Goal: Task Accomplishment & Management: Manage account settings

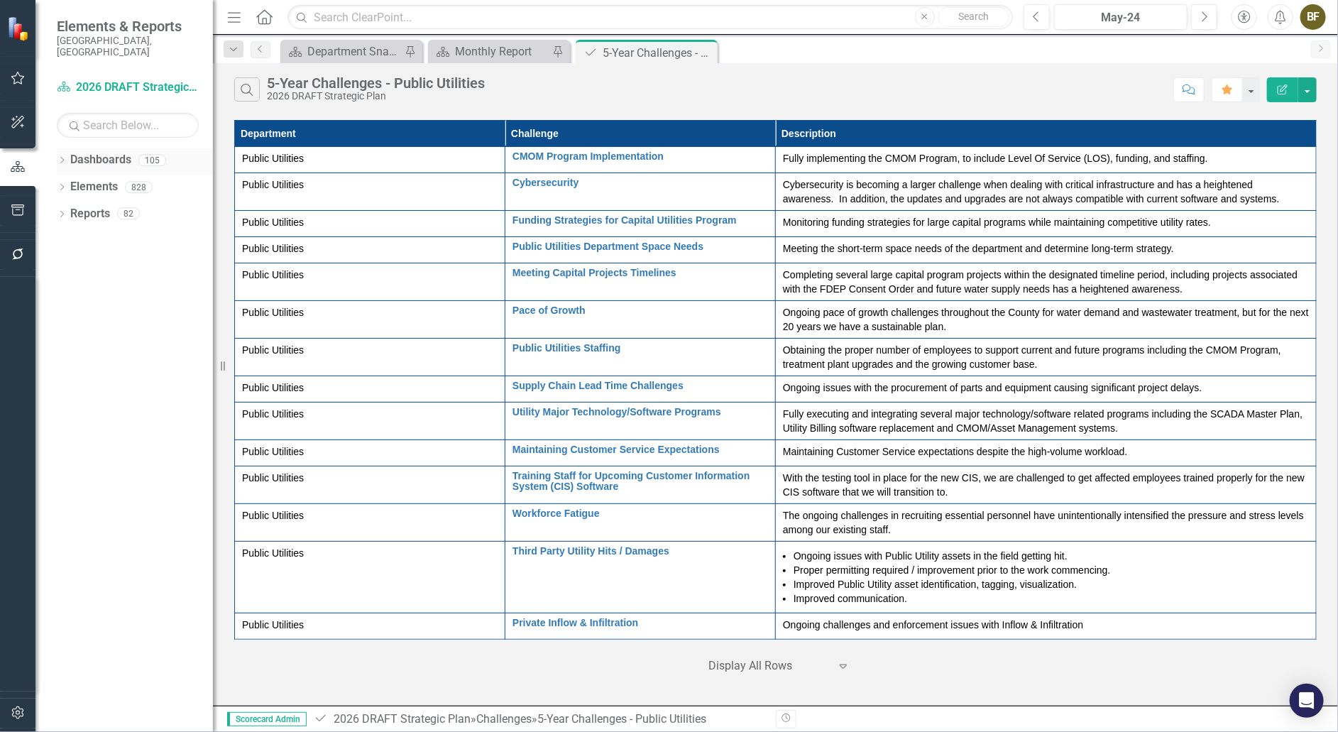
click at [63, 158] on icon "Dropdown" at bounding box center [62, 162] width 10 height 8
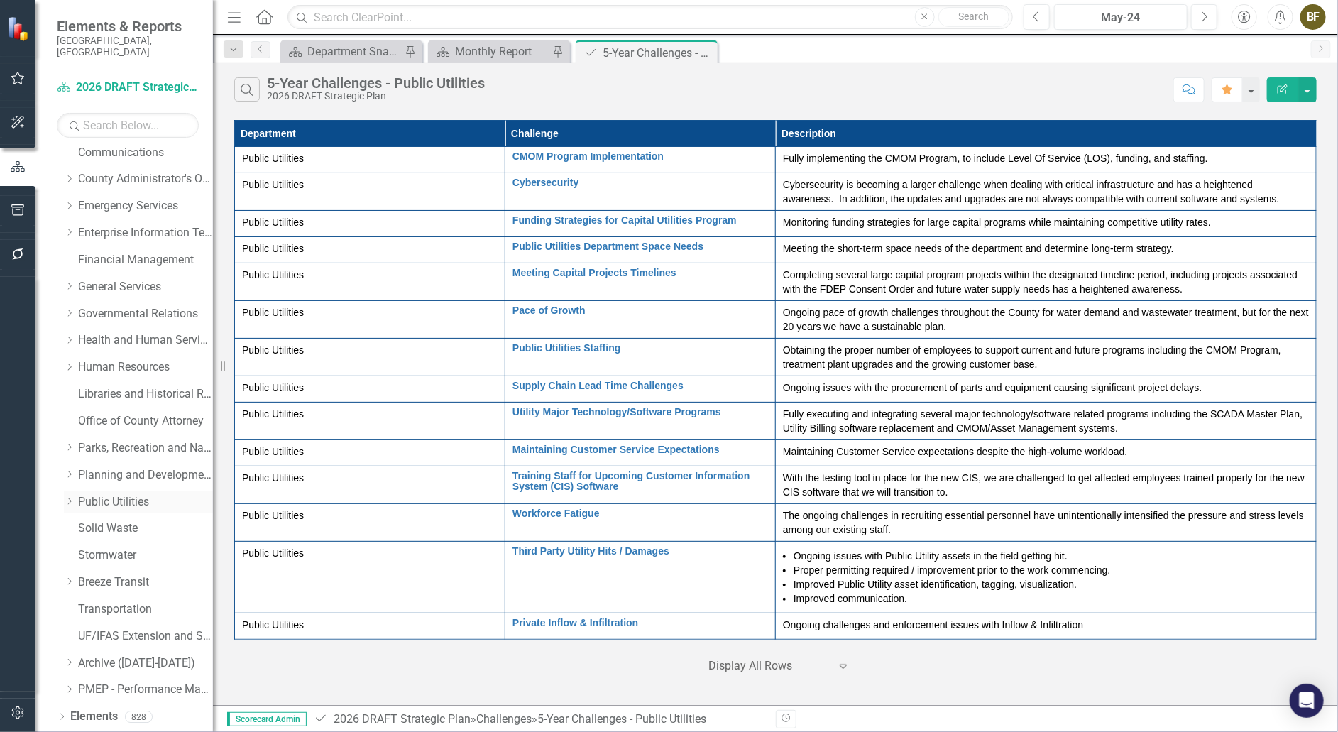
scroll to position [157, 0]
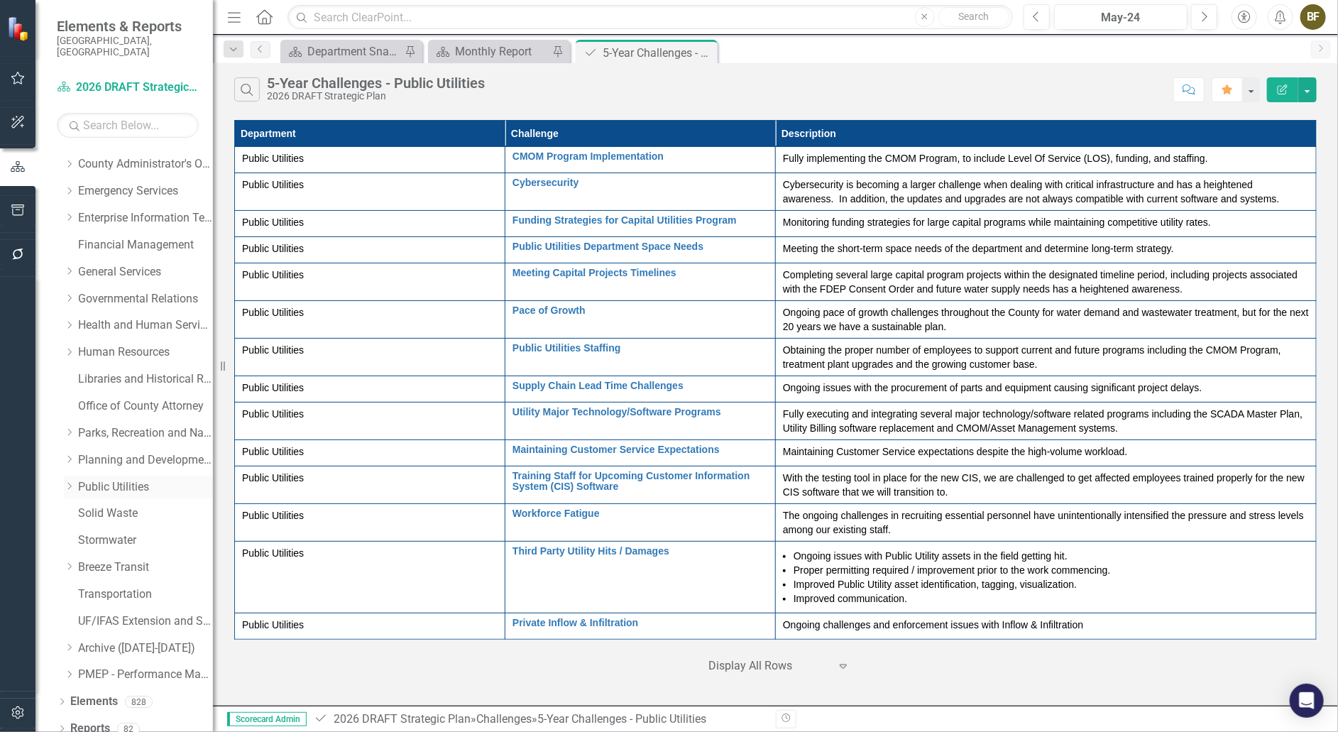
click at [117, 479] on link "Public Utilities" at bounding box center [145, 487] width 135 height 16
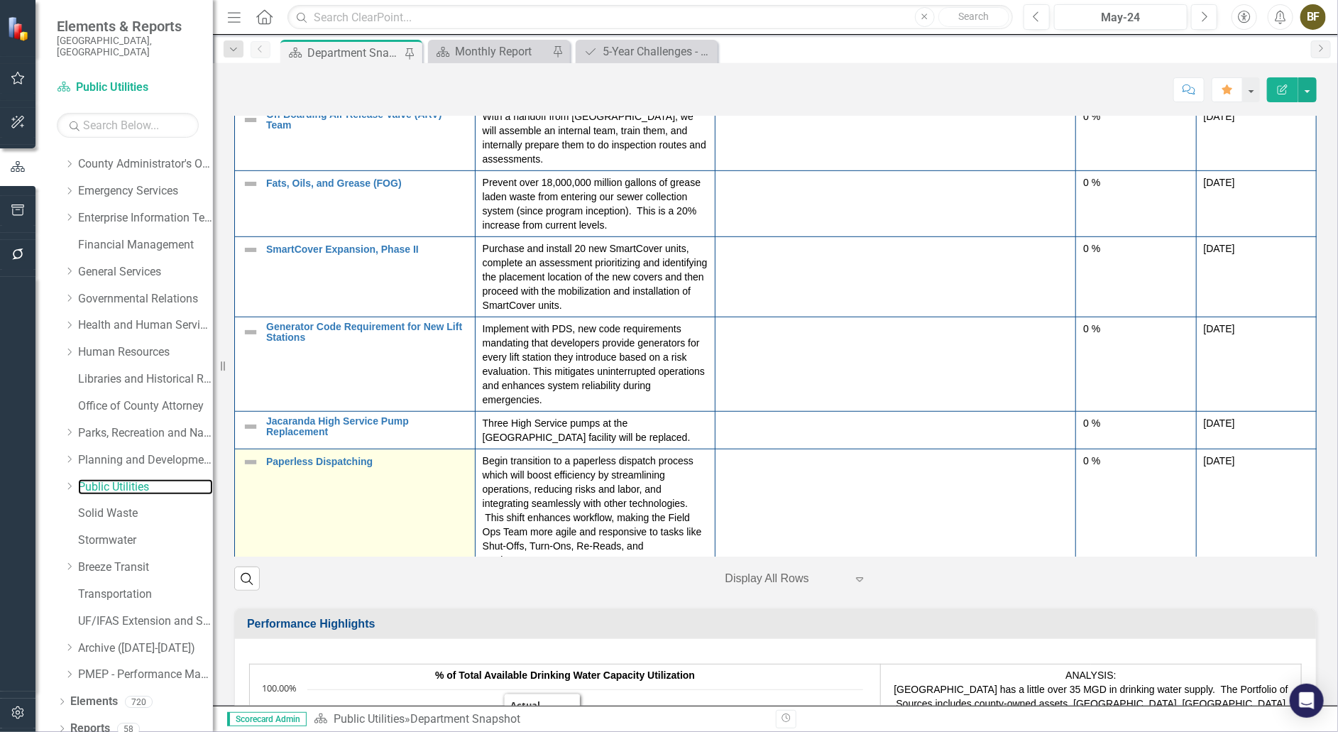
scroll to position [1936, 0]
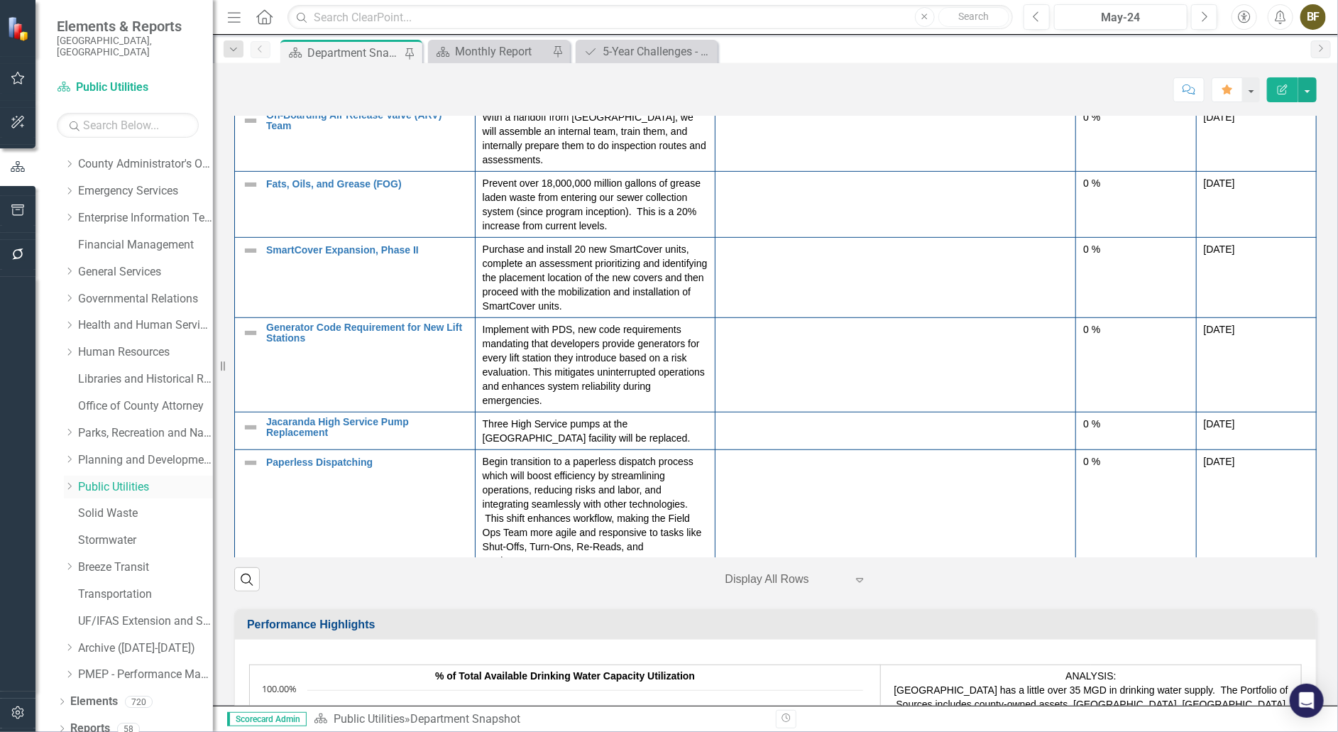
click at [136, 479] on link "Public Utilities" at bounding box center [145, 487] width 135 height 16
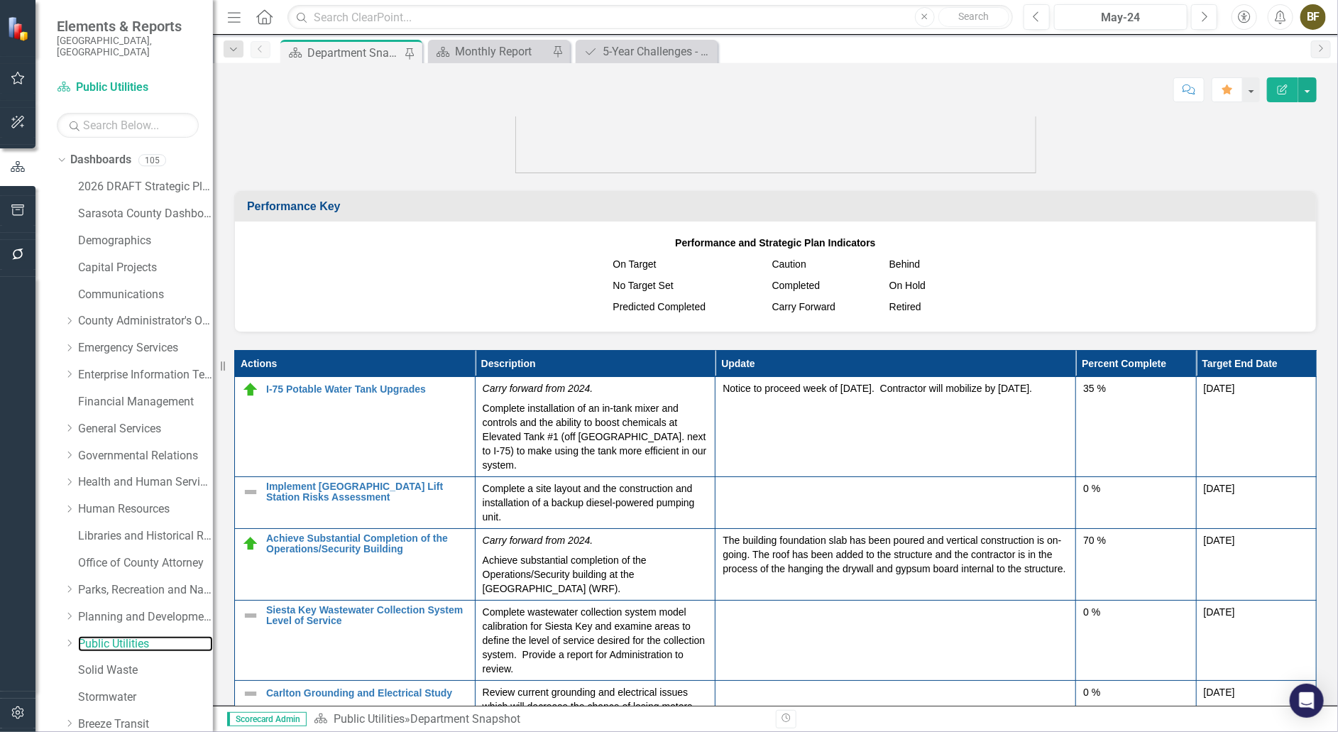
scroll to position [1484, 0]
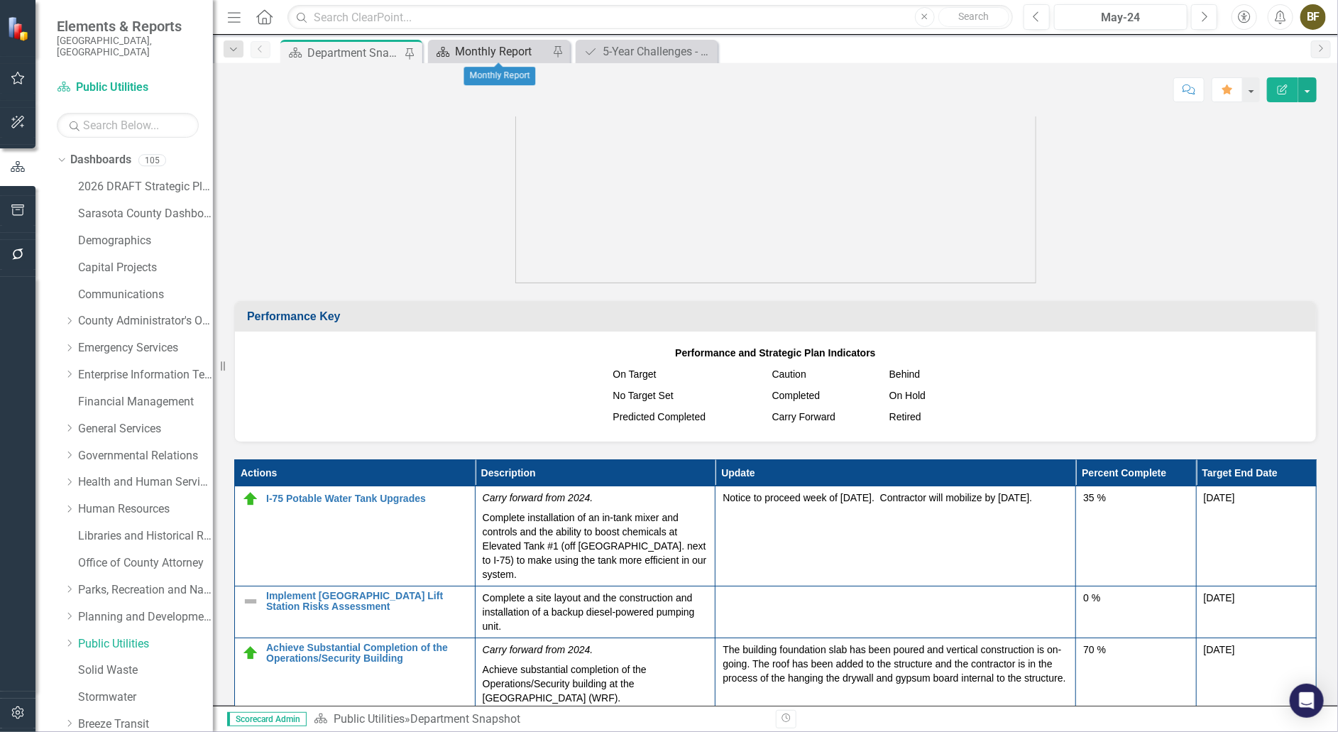
click at [501, 50] on div "Monthly Report" at bounding box center [502, 52] width 94 height 18
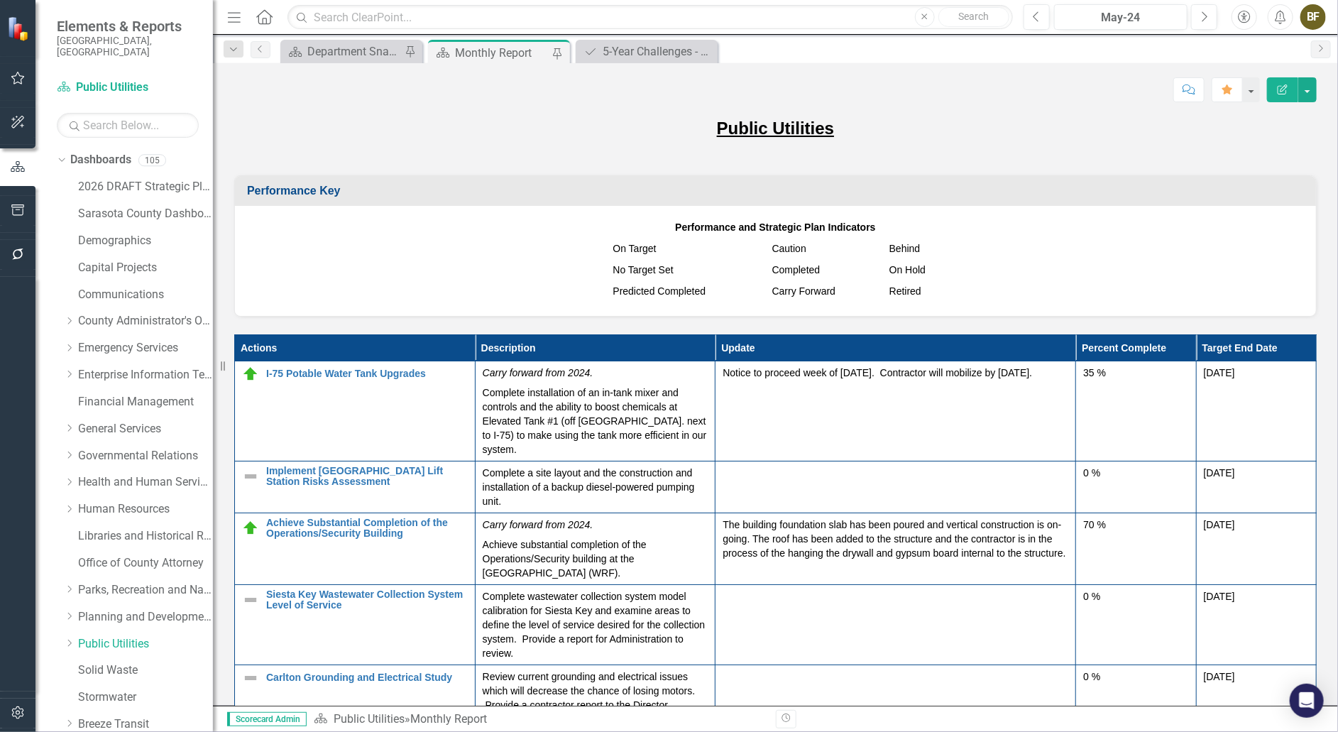
click at [508, 53] on div "Monthly Report" at bounding box center [502, 53] width 94 height 18
click at [629, 50] on div "5-Year Challenges - Public Utilities" at bounding box center [650, 52] width 94 height 18
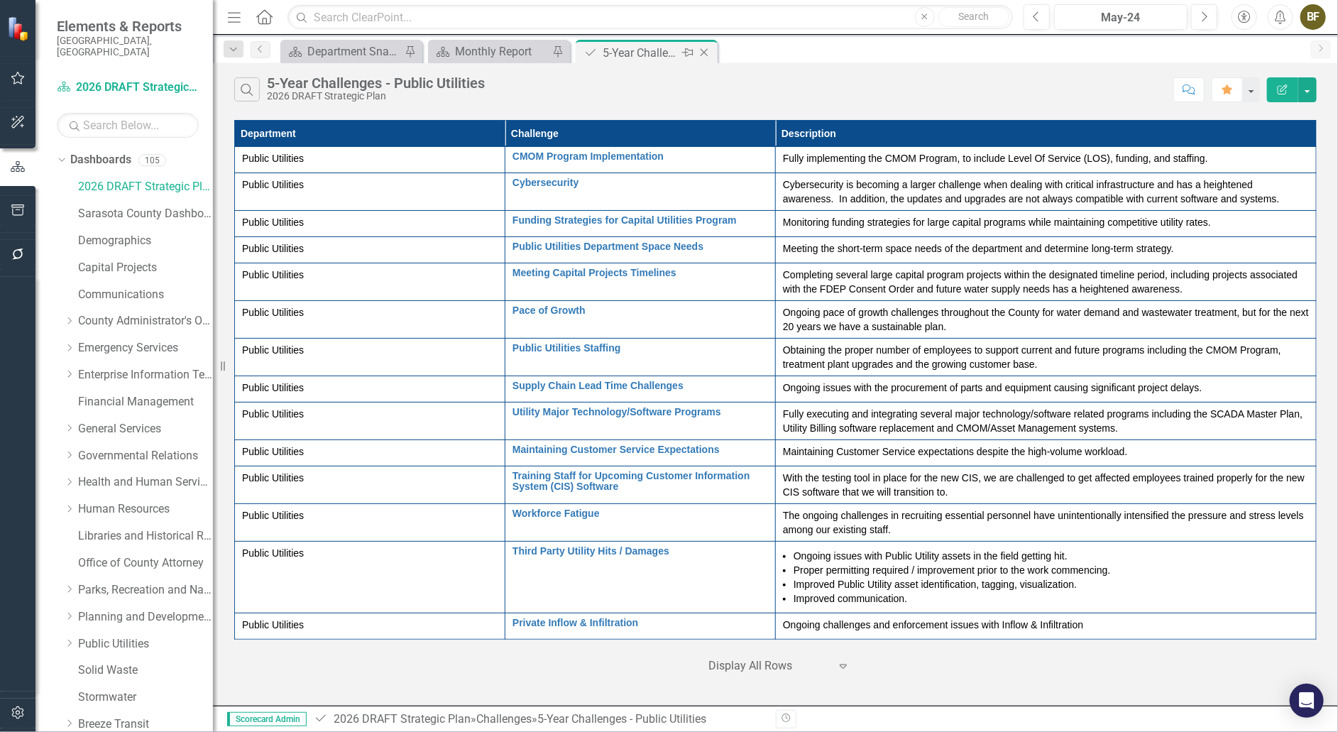
click at [703, 50] on icon "Close" at bounding box center [704, 52] width 14 height 11
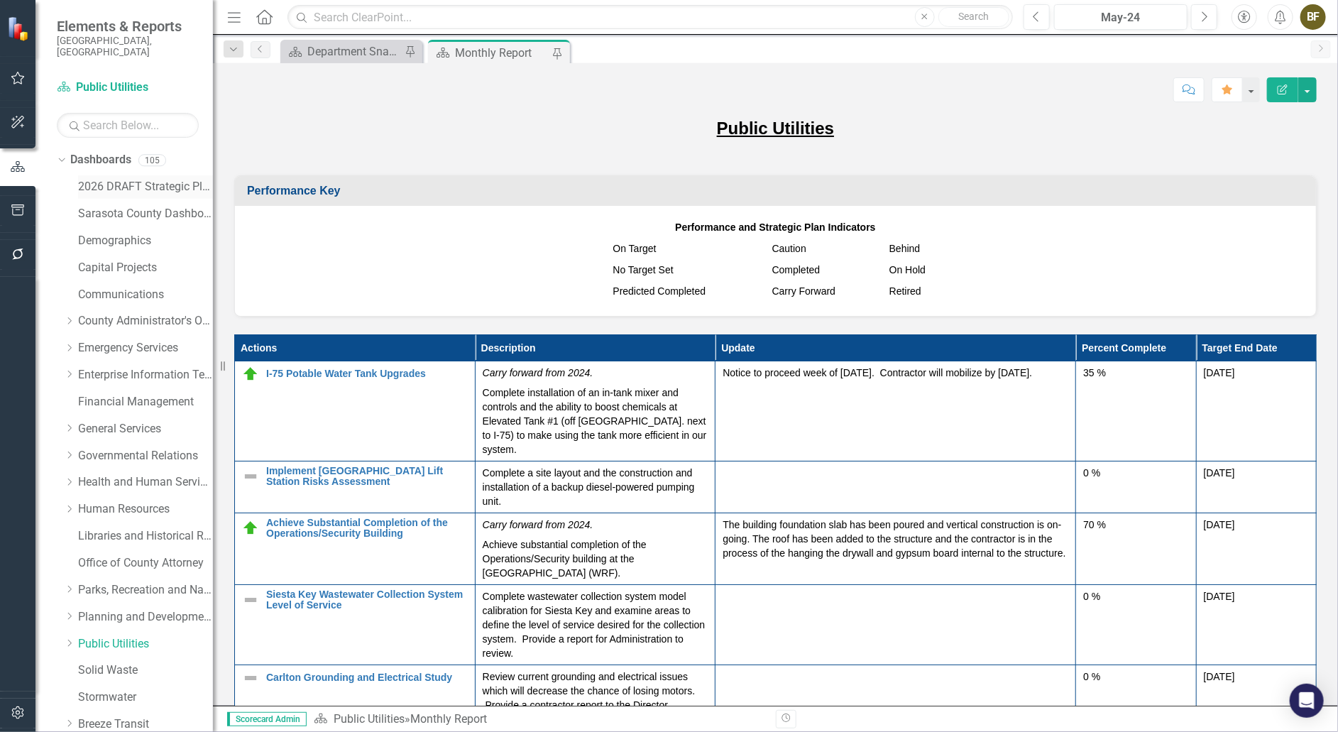
click at [122, 179] on link "2026 DRAFT Strategic Plan" at bounding box center [145, 187] width 135 height 16
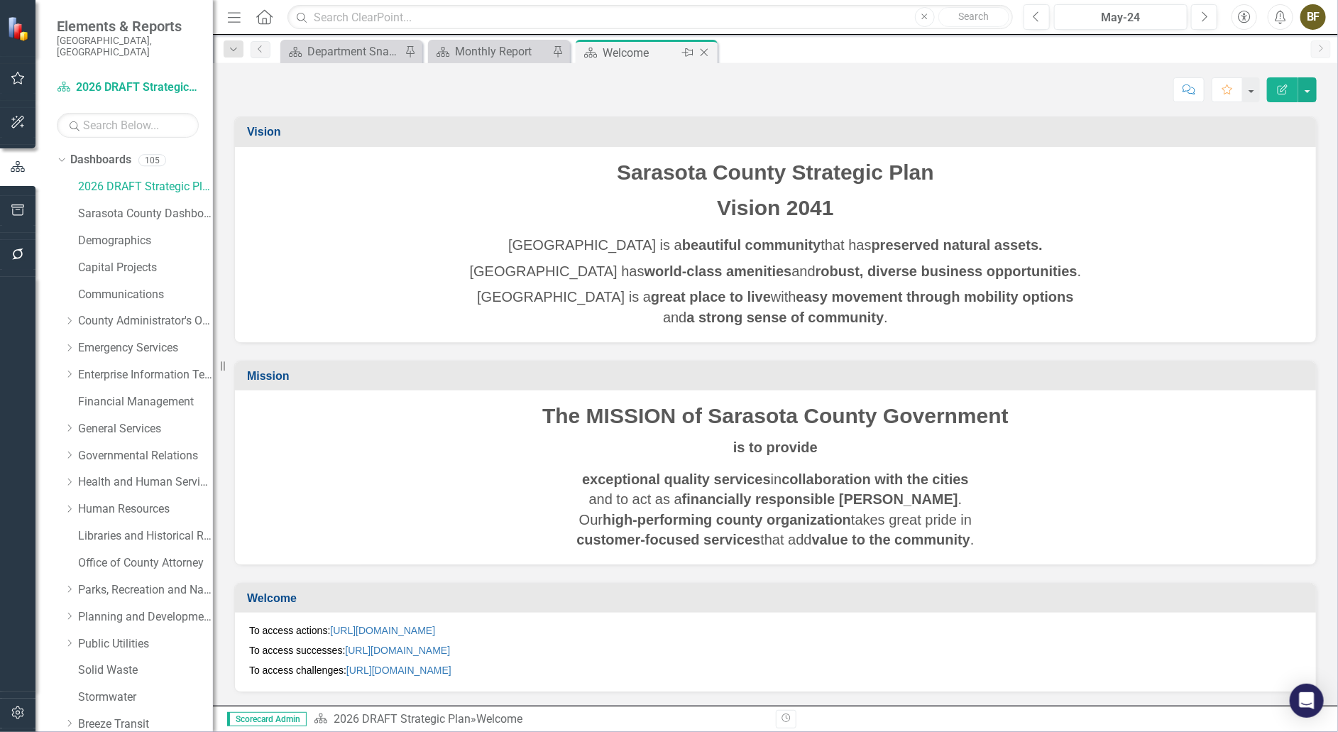
click at [705, 53] on icon "Close" at bounding box center [704, 52] width 14 height 11
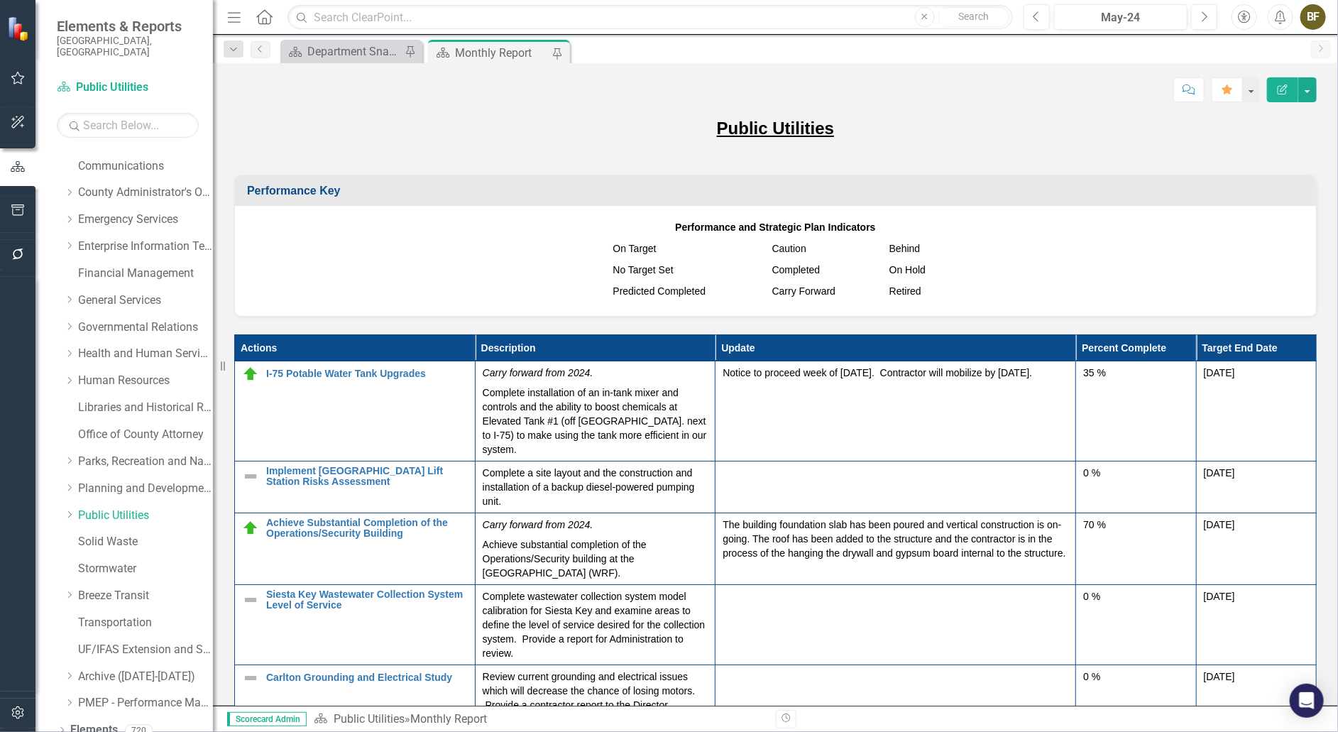
scroll to position [157, 0]
click at [65, 699] on icon "Dropdown" at bounding box center [62, 703] width 10 height 8
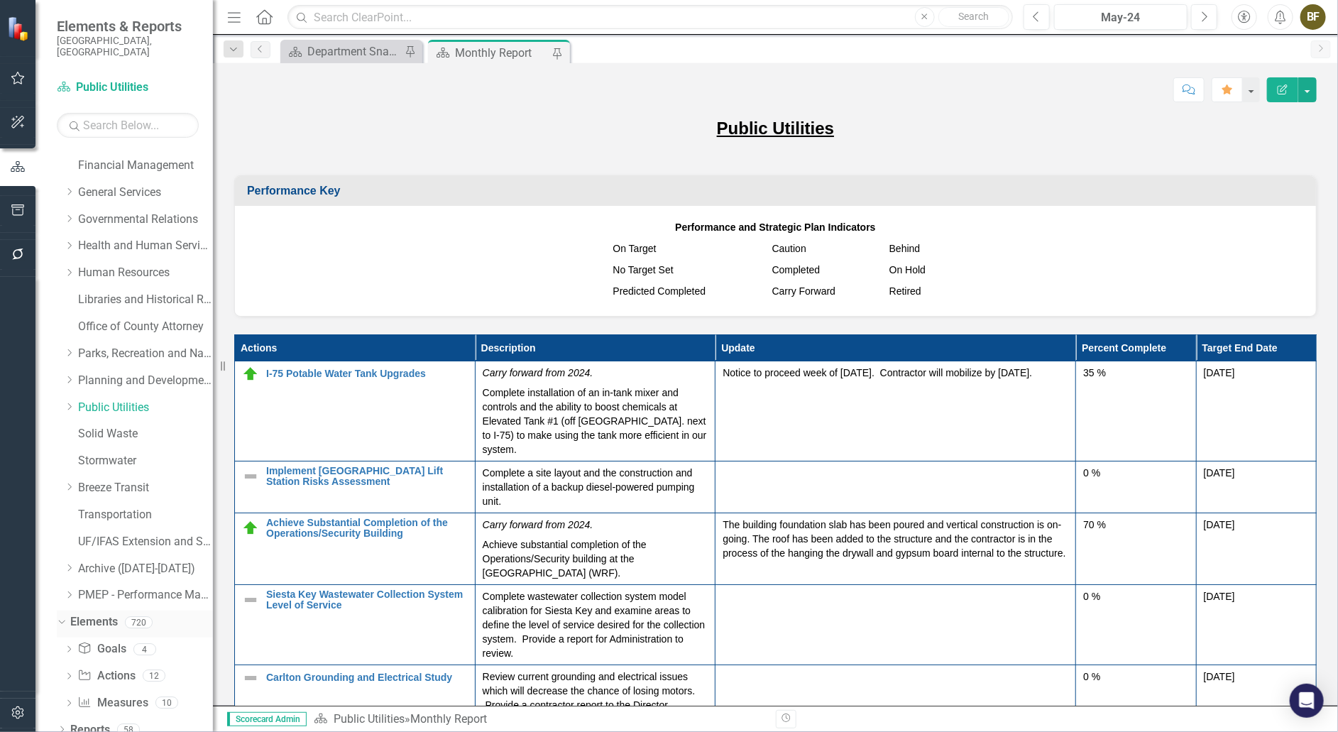
scroll to position [237, 0]
click at [128, 667] on link "Action Actions" at bounding box center [105, 675] width 57 height 16
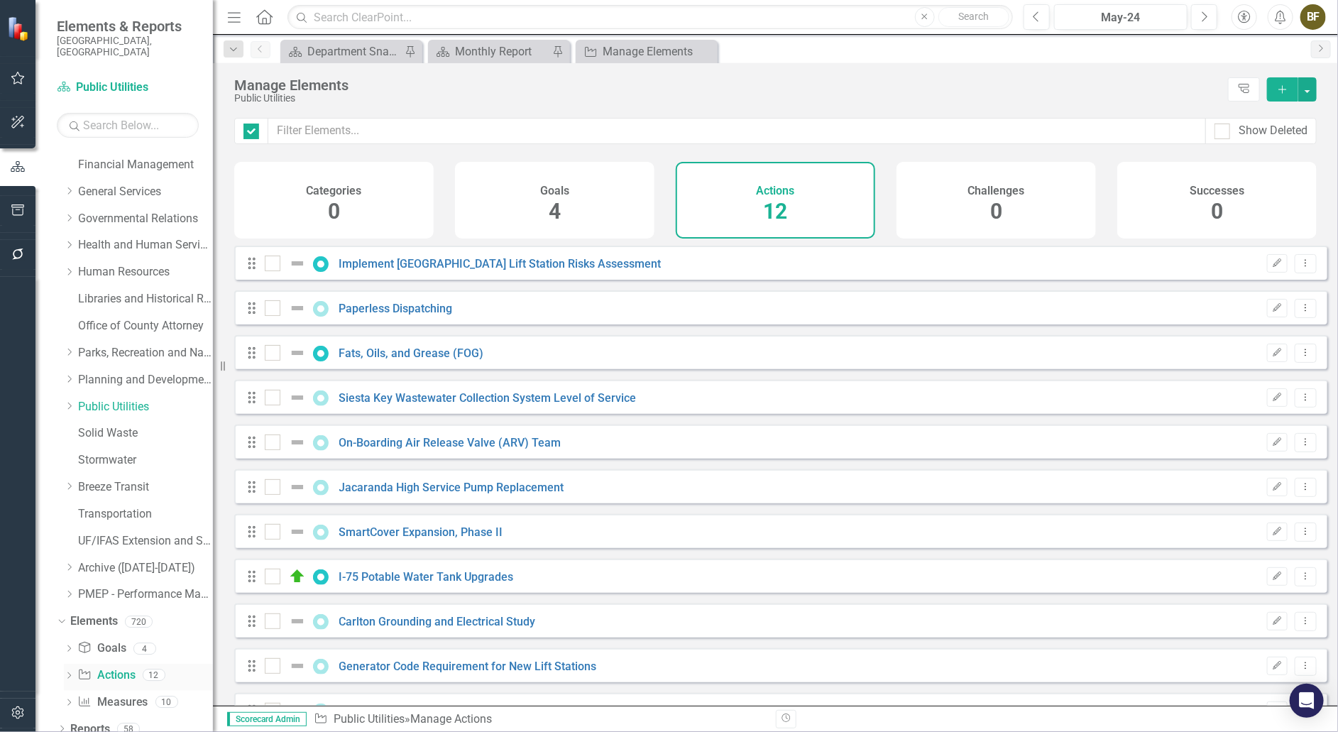
checkbox input "false"
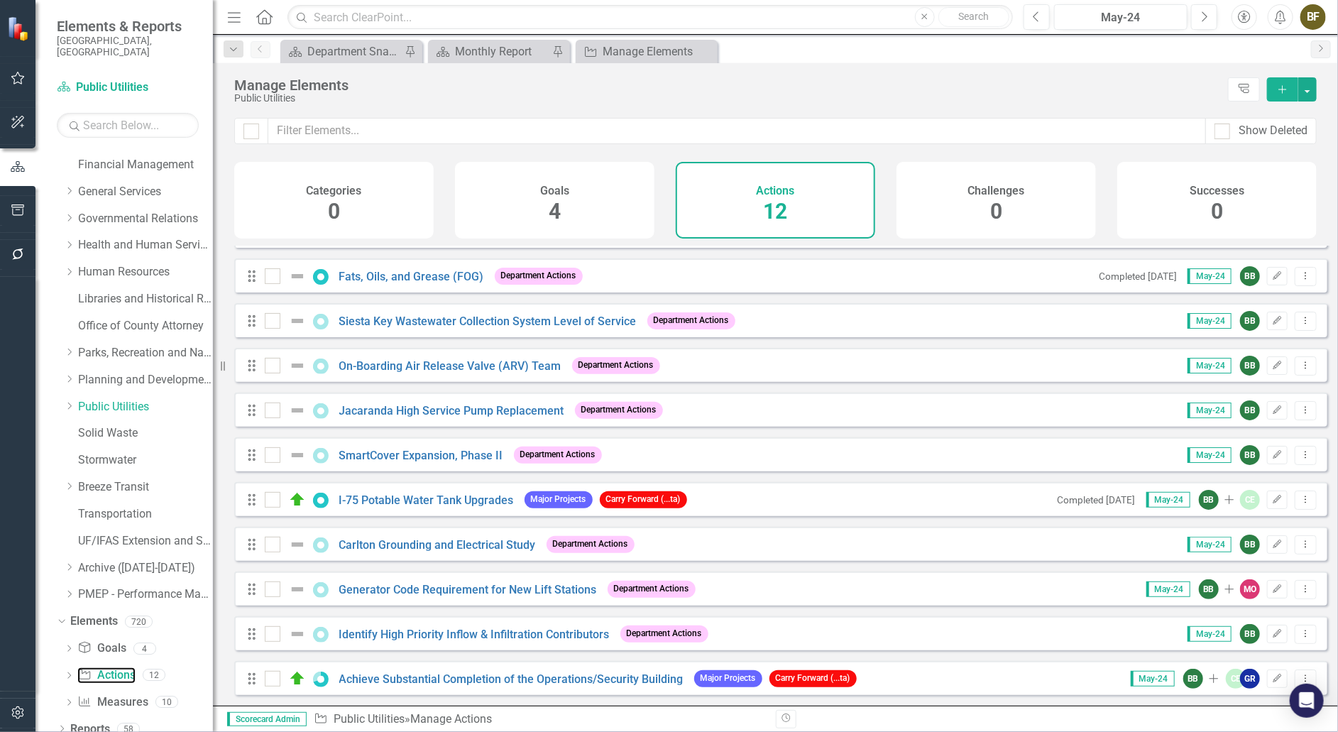
scroll to position [86, 0]
click at [121, 694] on link "Measure Measures" at bounding box center [112, 702] width 70 height 16
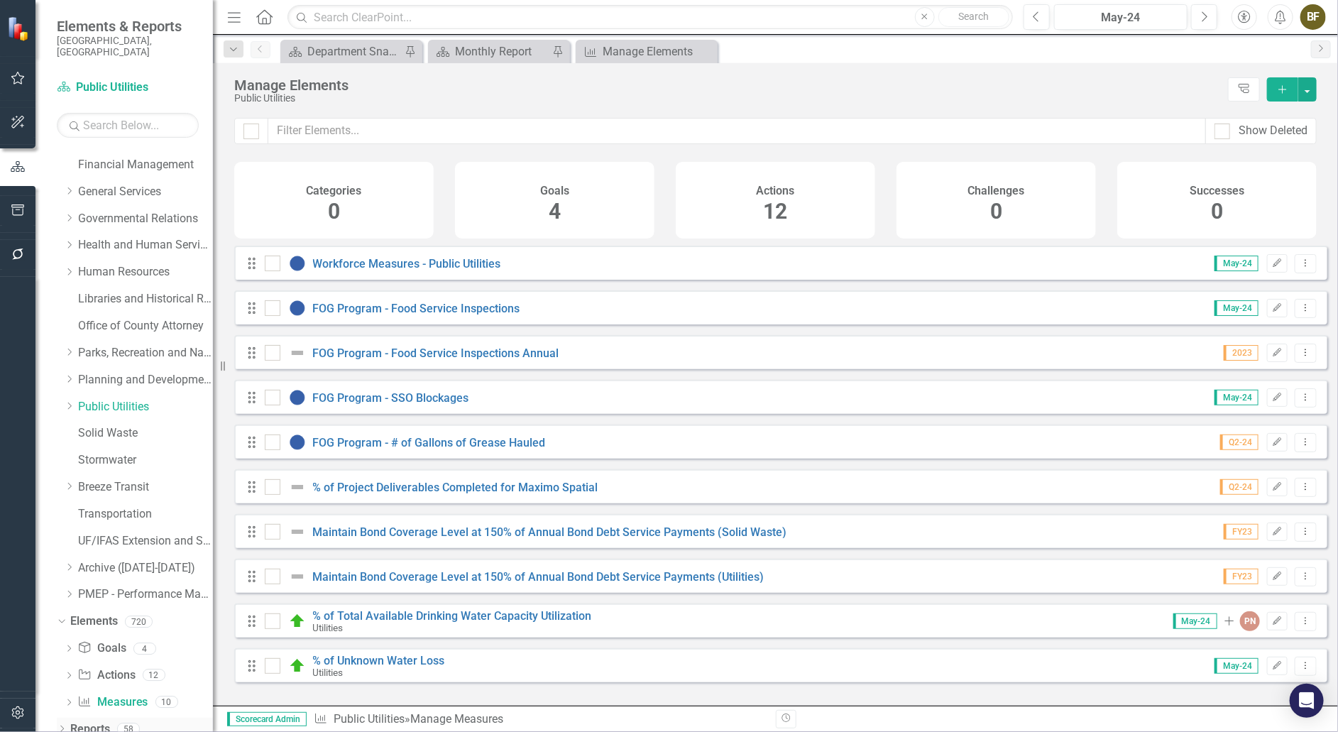
click at [62, 726] on icon "Dropdown" at bounding box center [62, 730] width 10 height 8
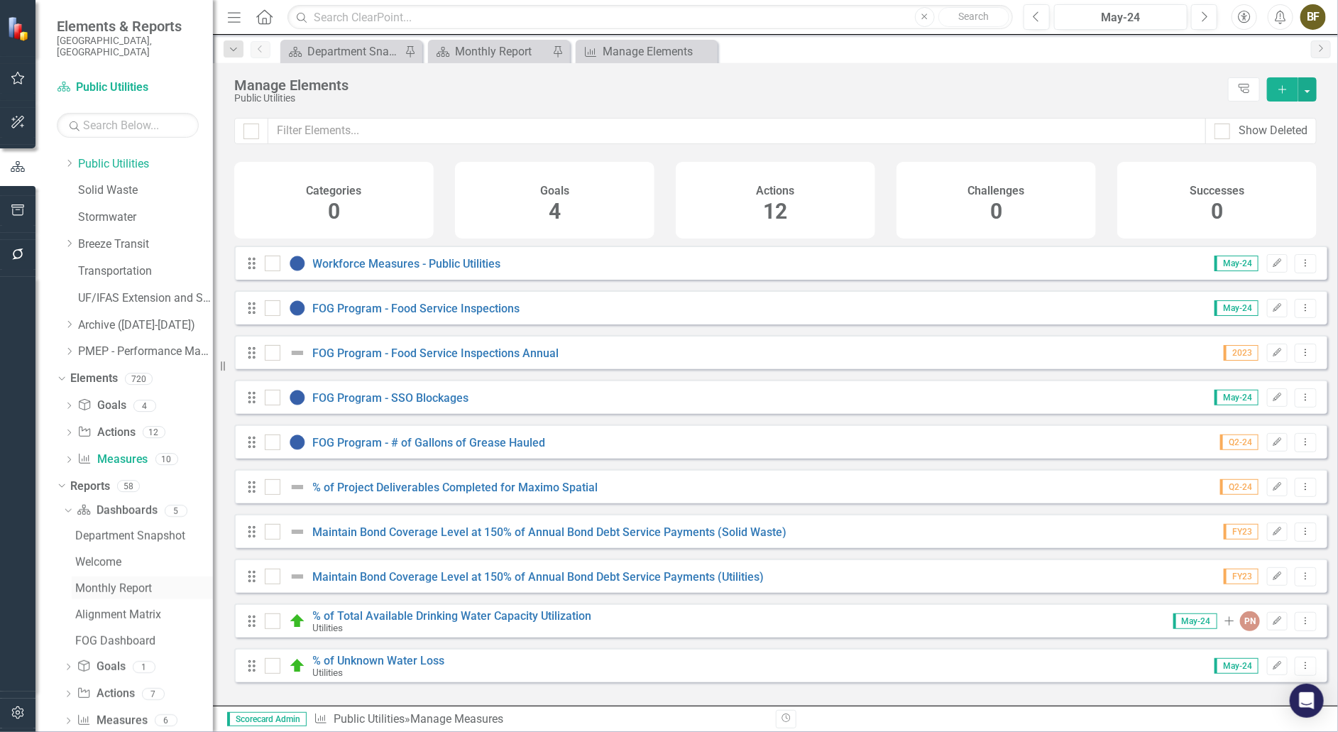
scroll to position [493, 0]
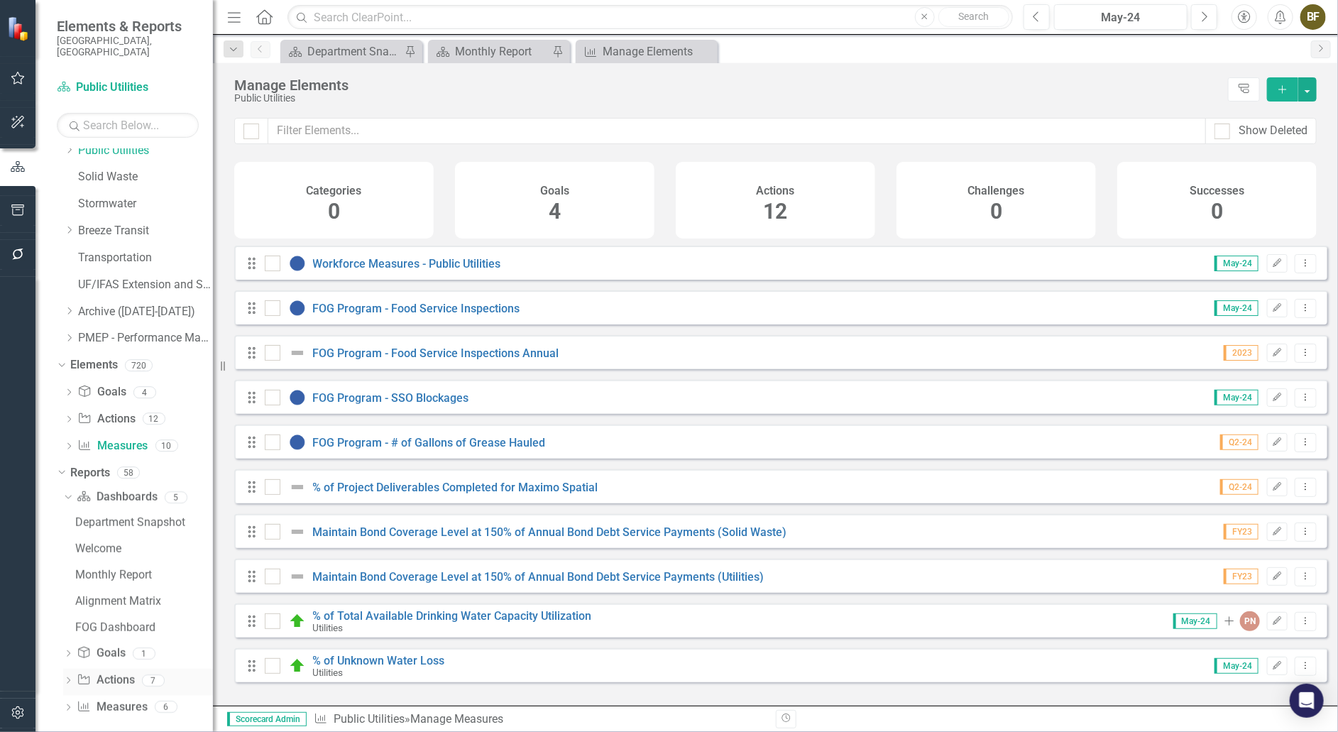
click at [121, 672] on link "Action Actions" at bounding box center [105, 680] width 57 height 16
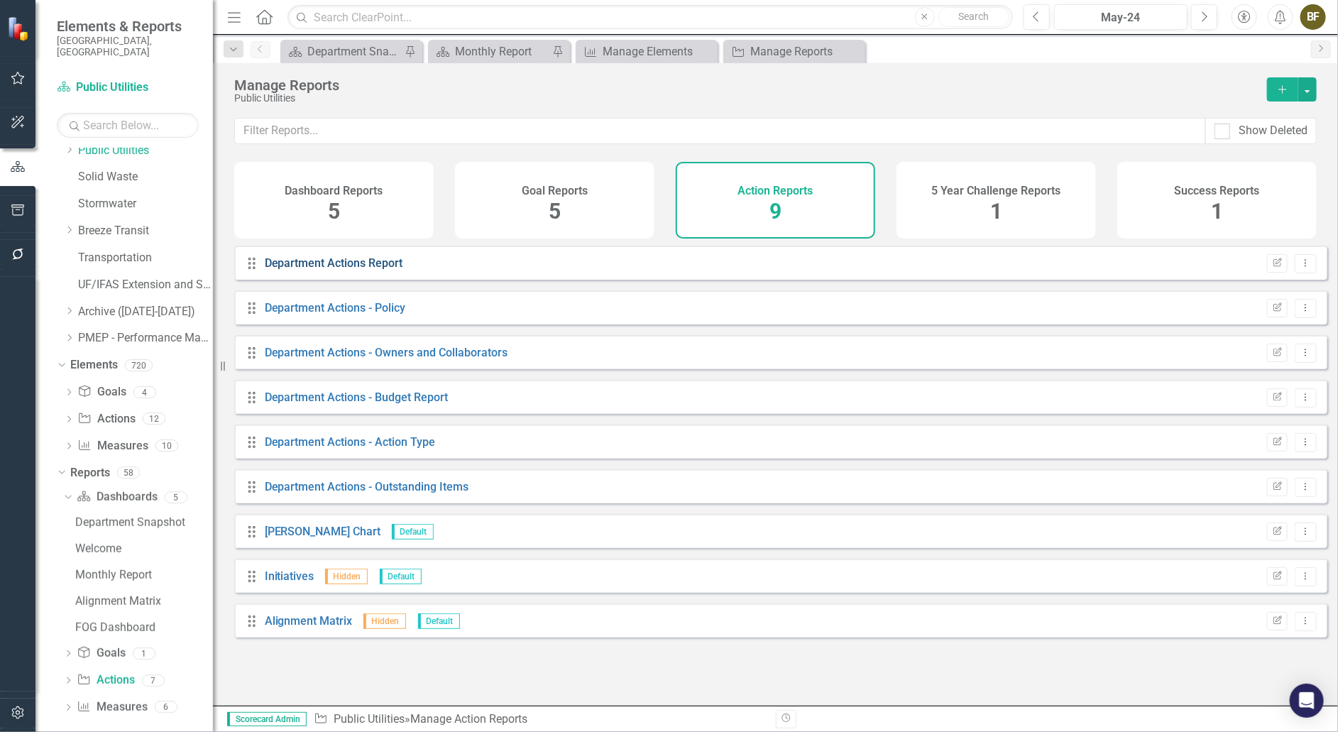
click at [321, 270] on link "Department Actions Report" at bounding box center [334, 262] width 138 height 13
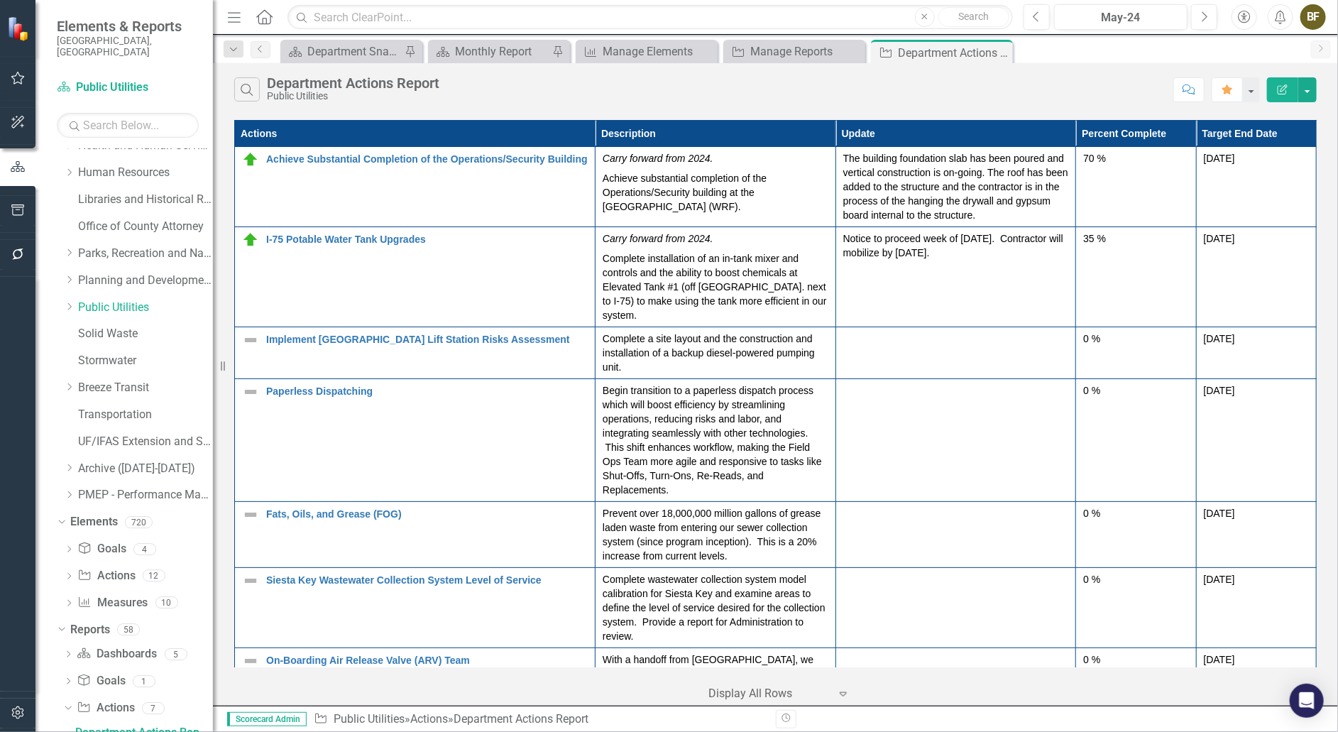
click at [708, 94] on div "Search Department Actions Report Public Utilities" at bounding box center [700, 89] width 932 height 24
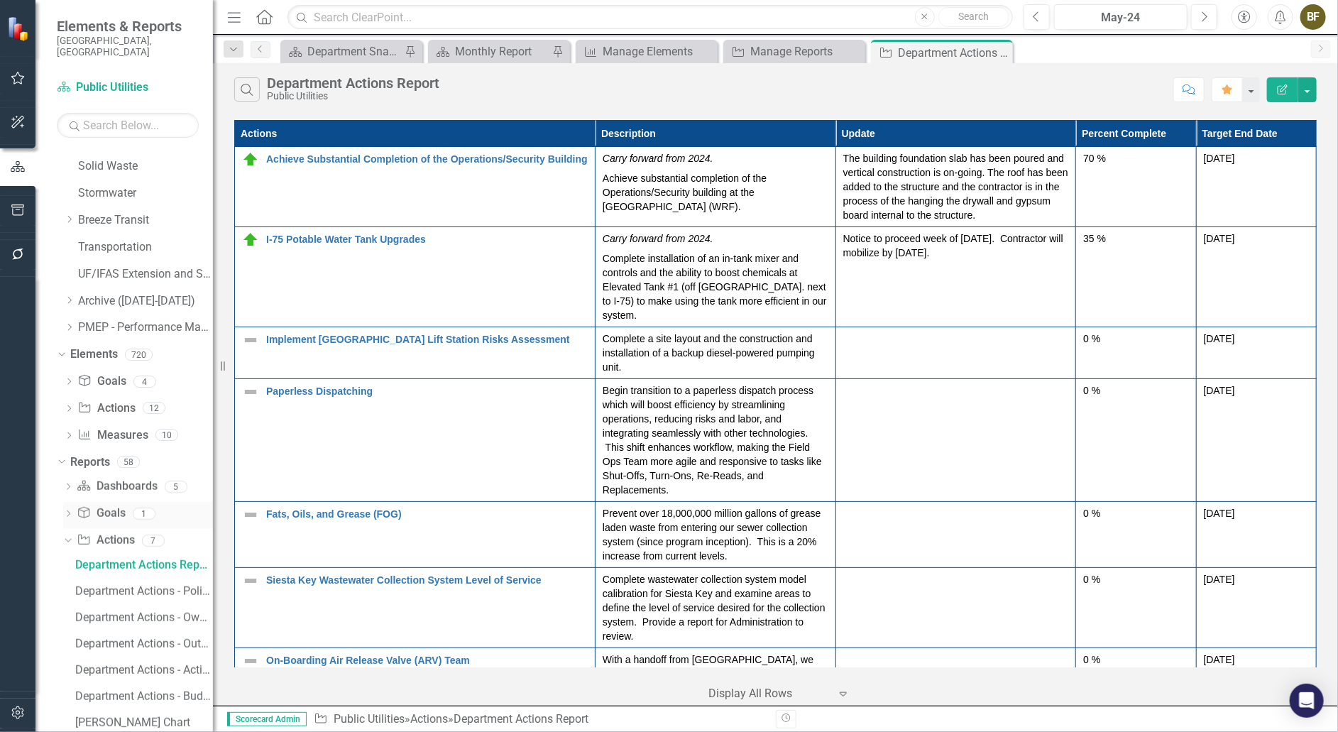
scroll to position [546, 0]
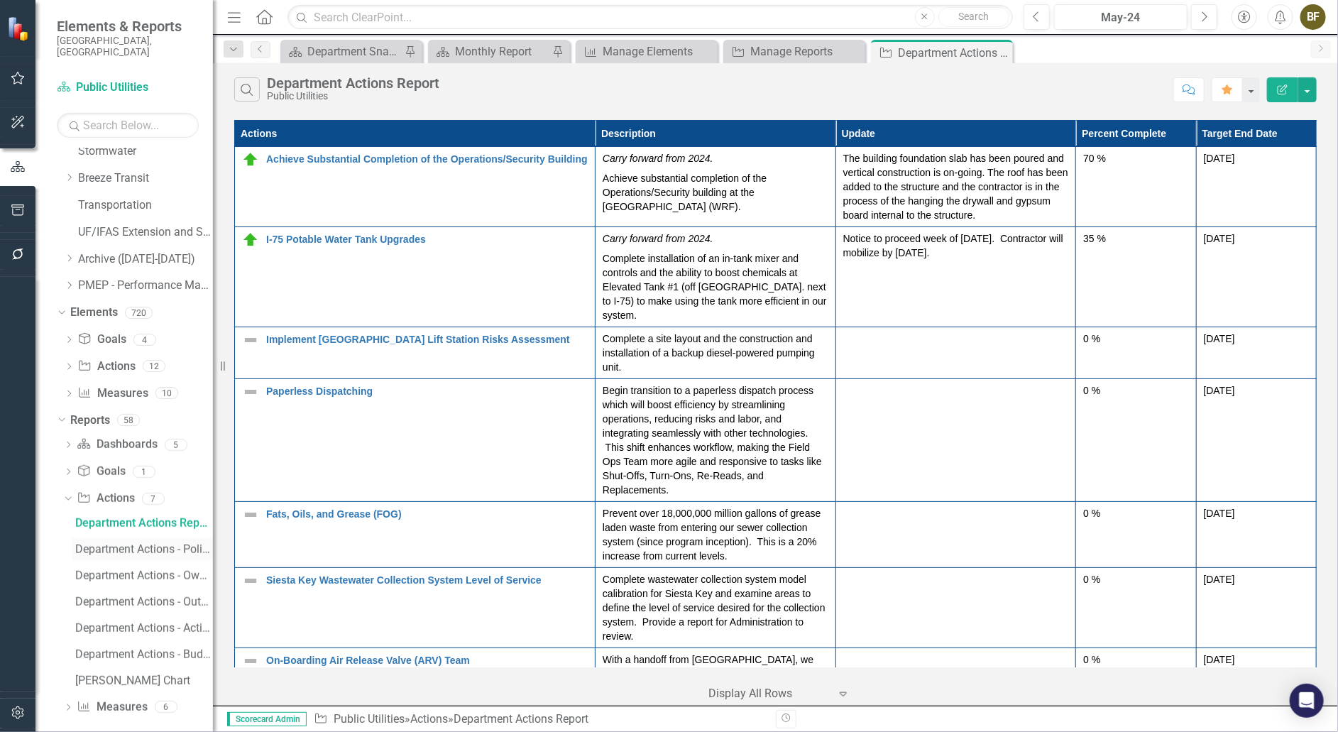
click at [145, 543] on div "Department Actions - Policy" at bounding box center [144, 549] width 138 height 13
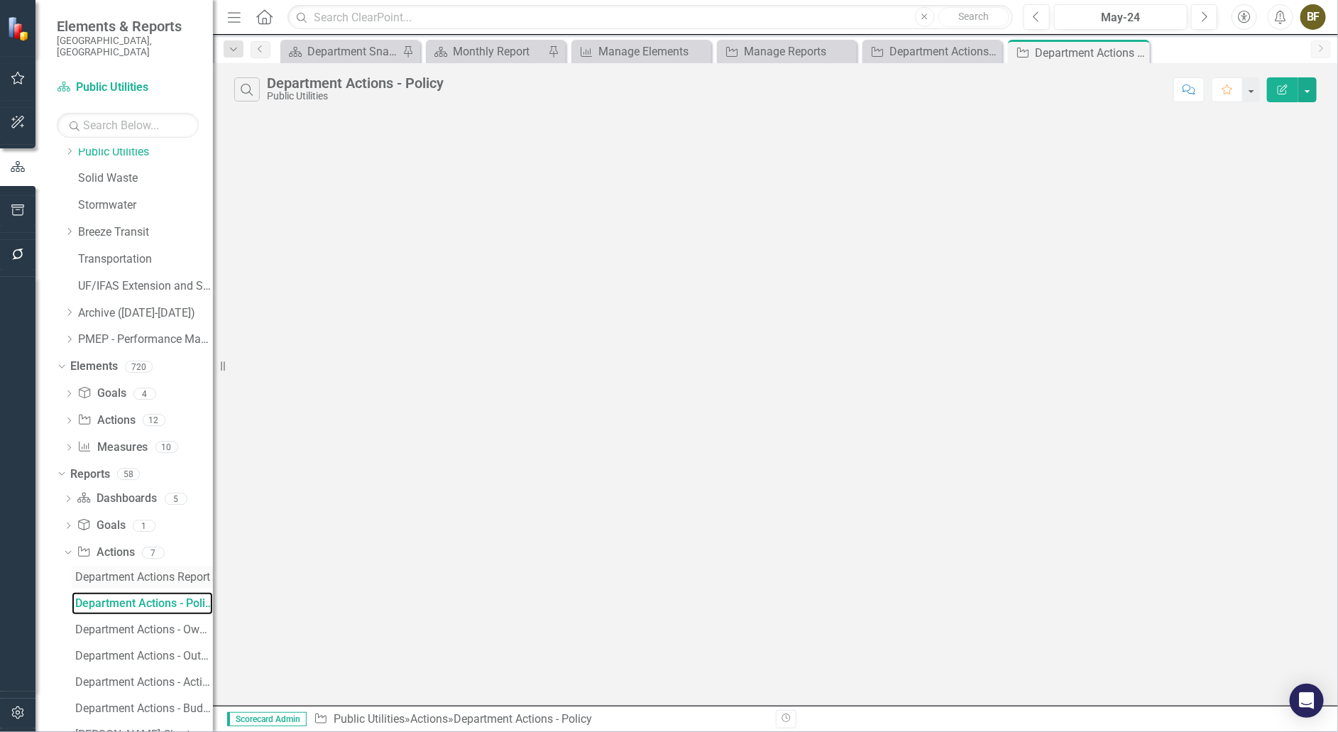
scroll to position [546, 0]
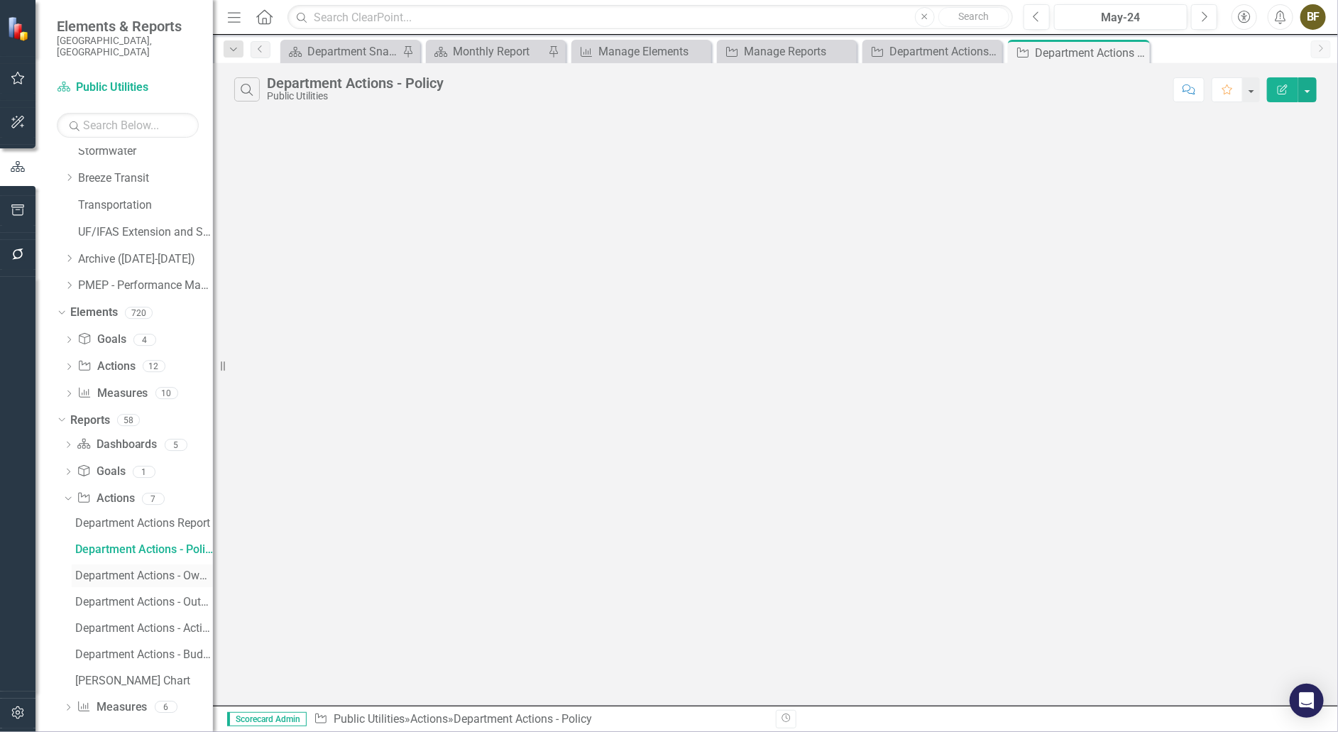
click at [135, 569] on div "Department Actions - Owners and Collaborators" at bounding box center [144, 575] width 138 height 13
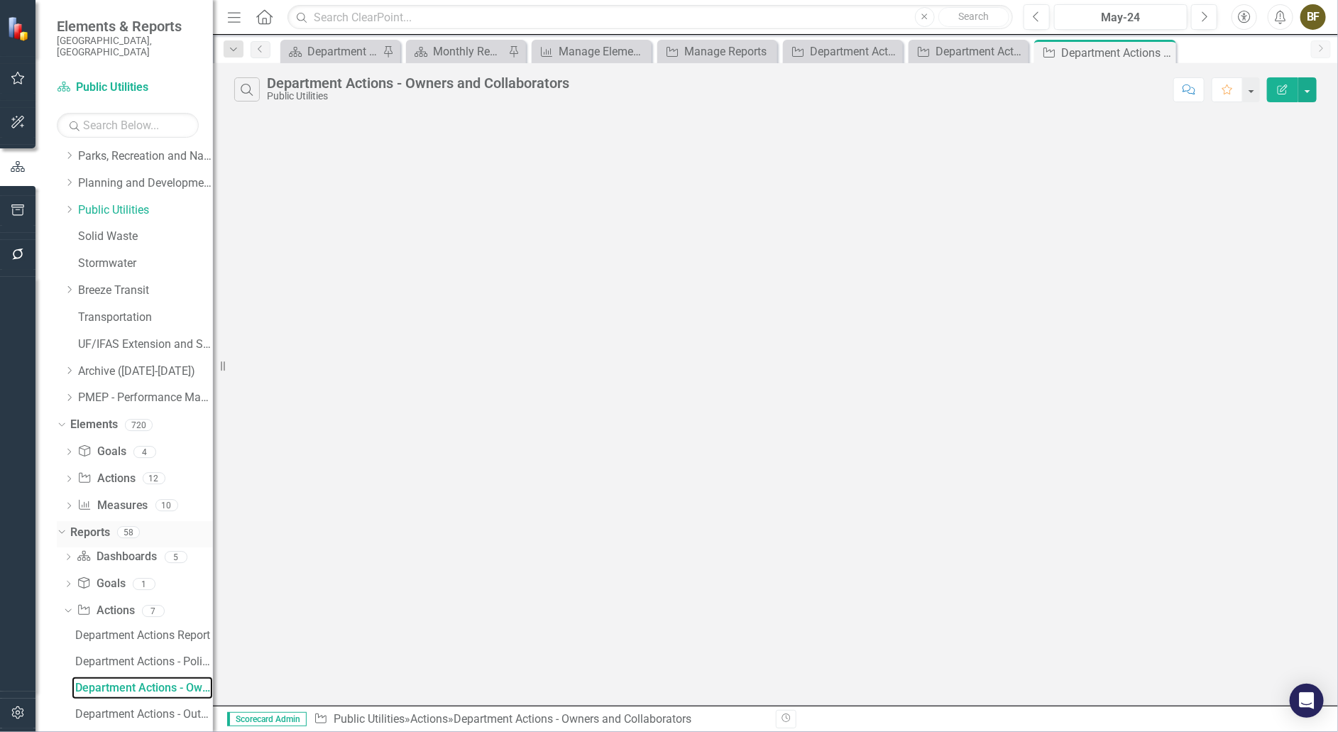
scroll to position [518, 0]
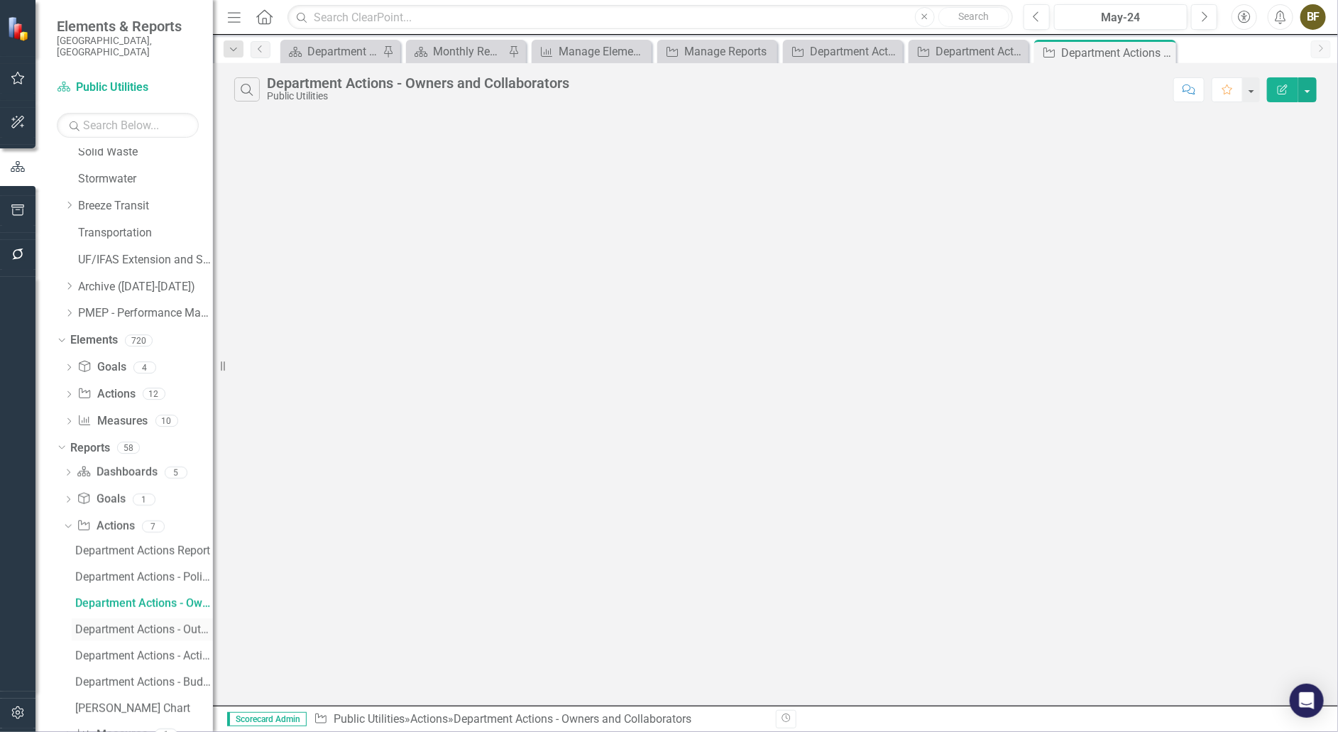
click at [111, 623] on div "Department Actions - Outstanding Items" at bounding box center [144, 629] width 138 height 13
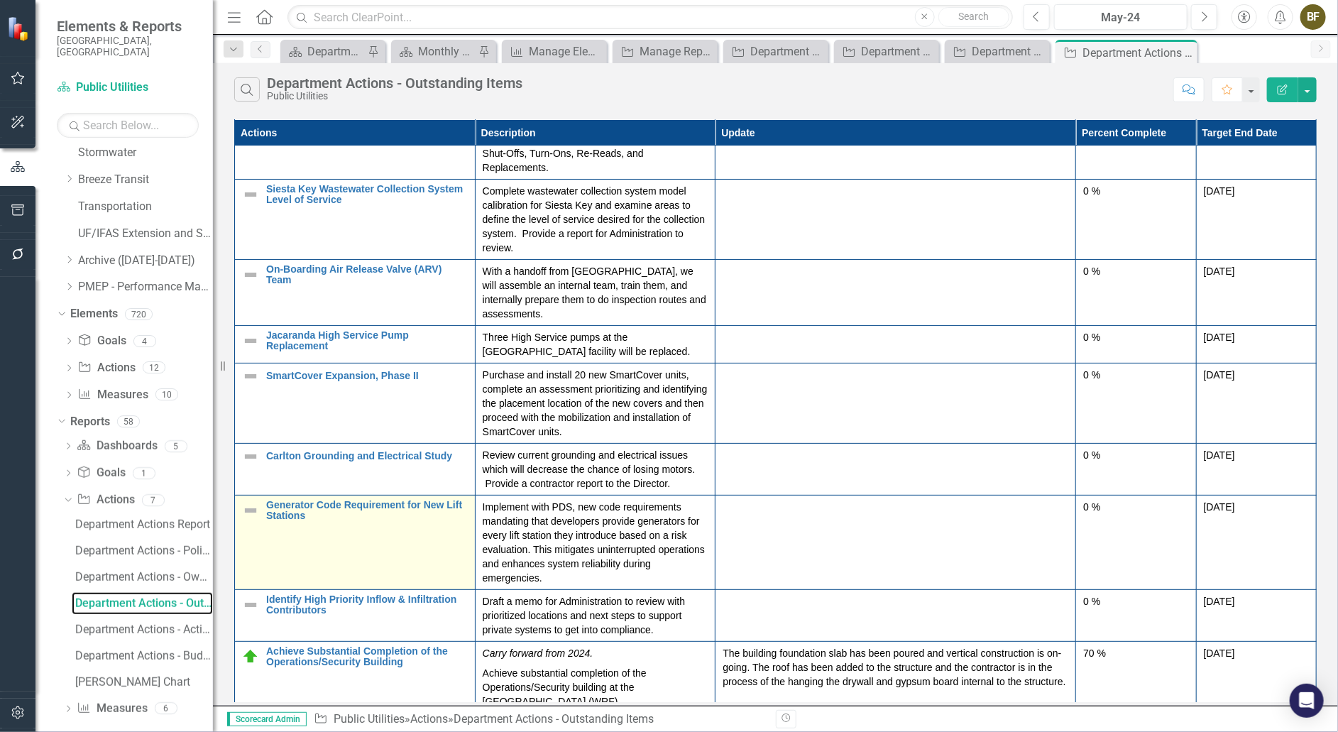
scroll to position [97, 0]
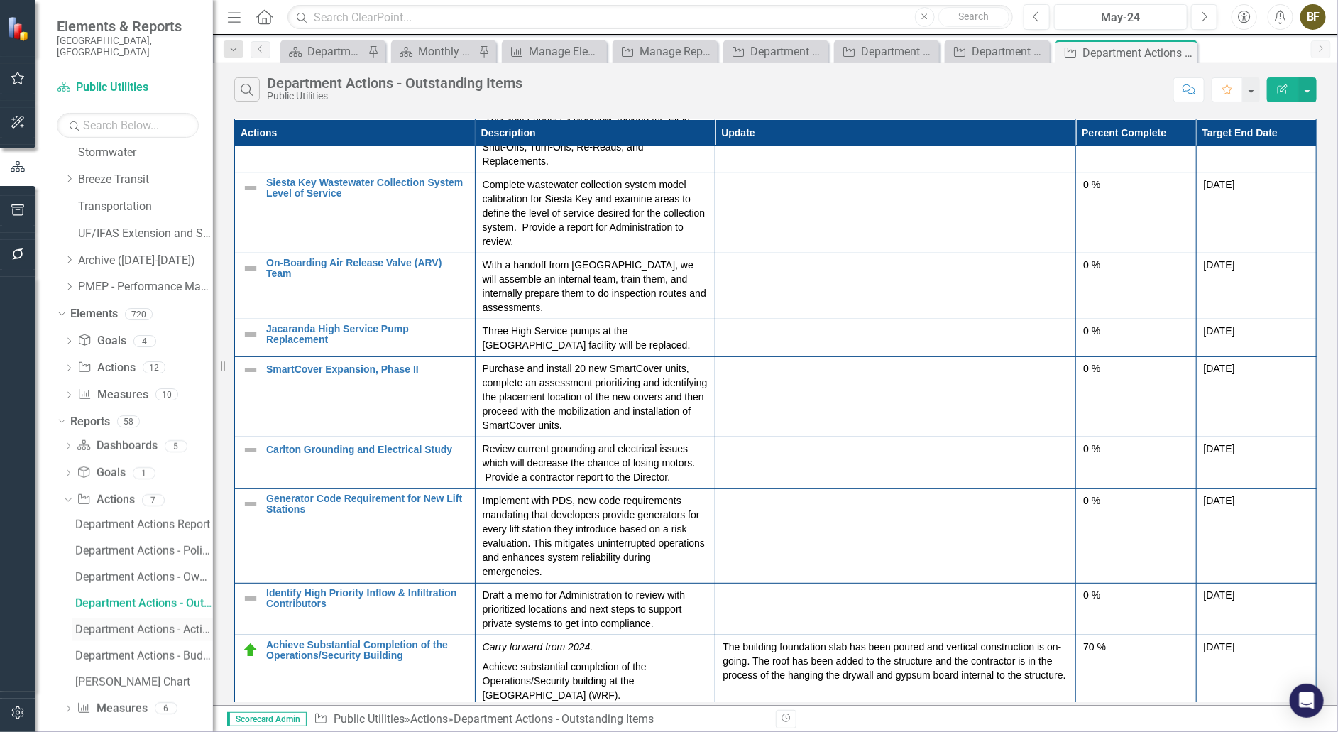
click at [139, 623] on div "Department Actions - Action Type" at bounding box center [144, 629] width 138 height 13
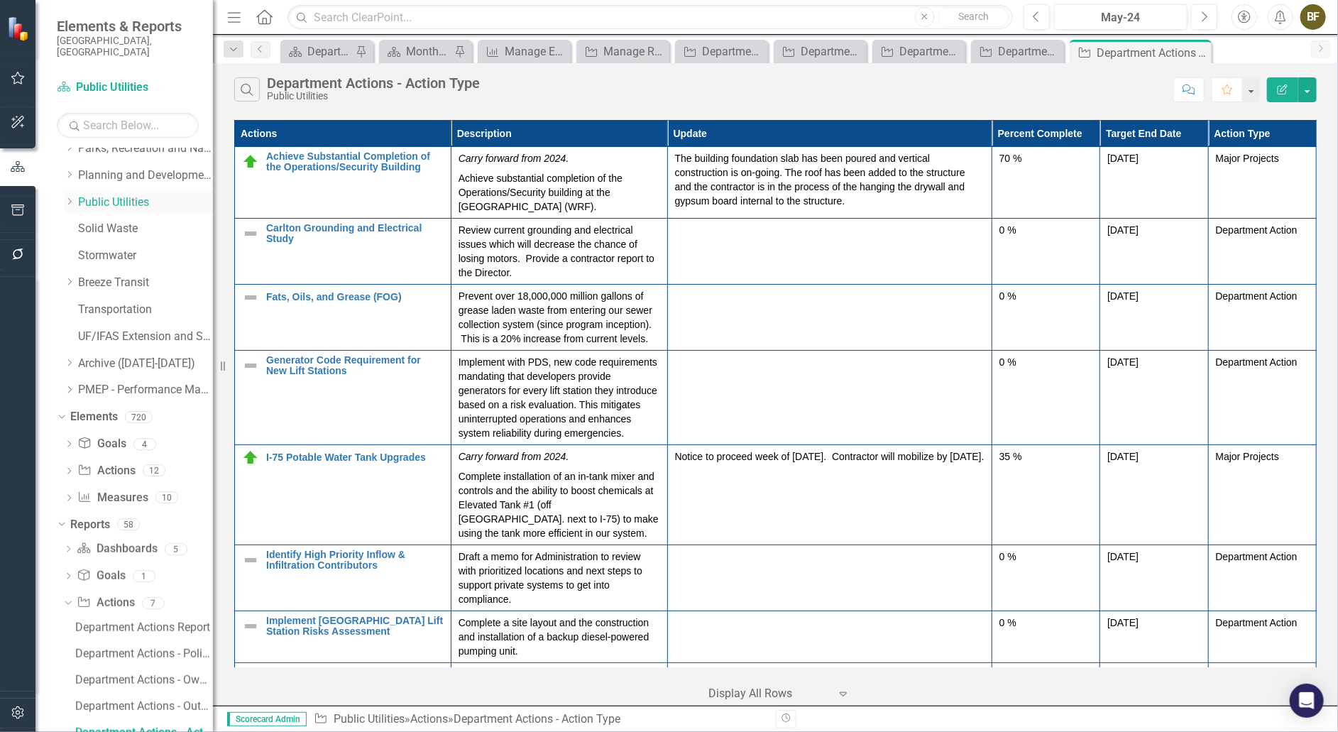
click at [102, 194] on link "Public Utilities" at bounding box center [145, 202] width 135 height 16
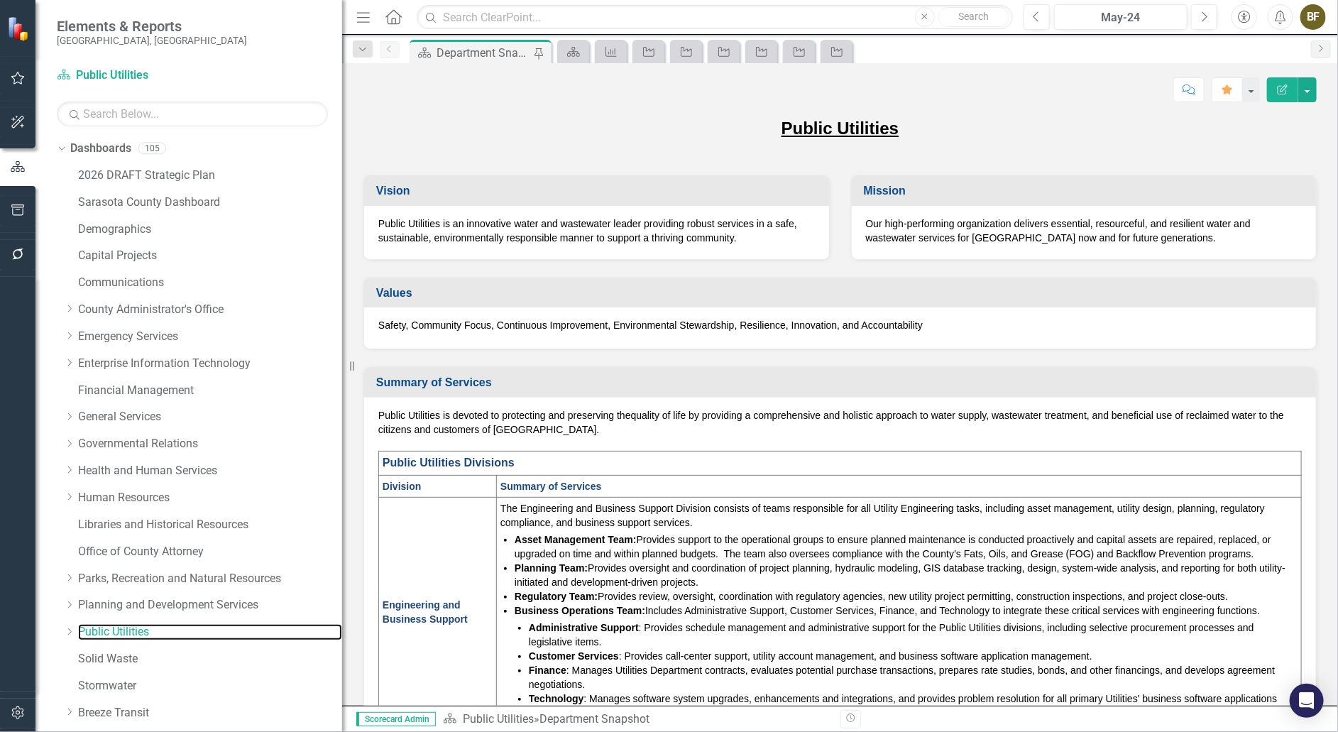
drag, startPoint x: 224, startPoint y: 369, endPoint x: 342, endPoint y: 378, distance: 118.1
click at [342, 378] on div "Resize" at bounding box center [347, 366] width 11 height 732
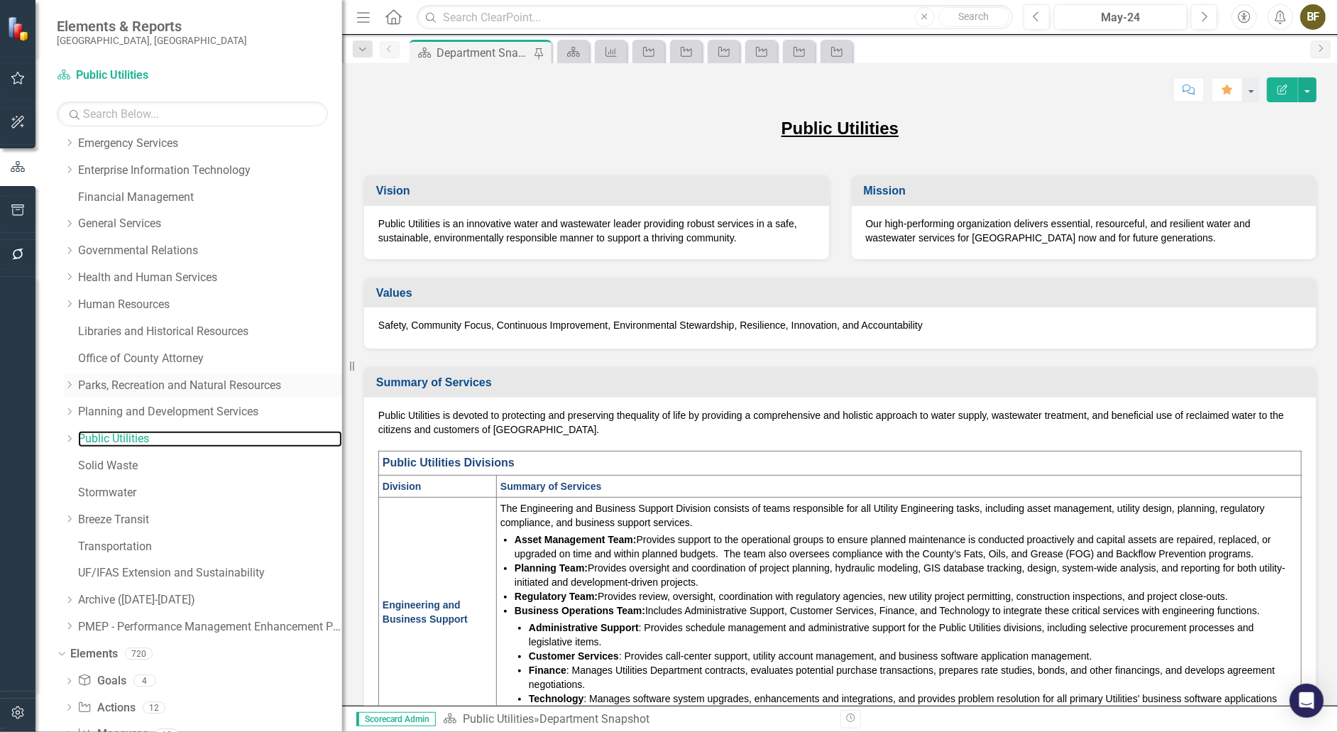
scroll to position [258, 0]
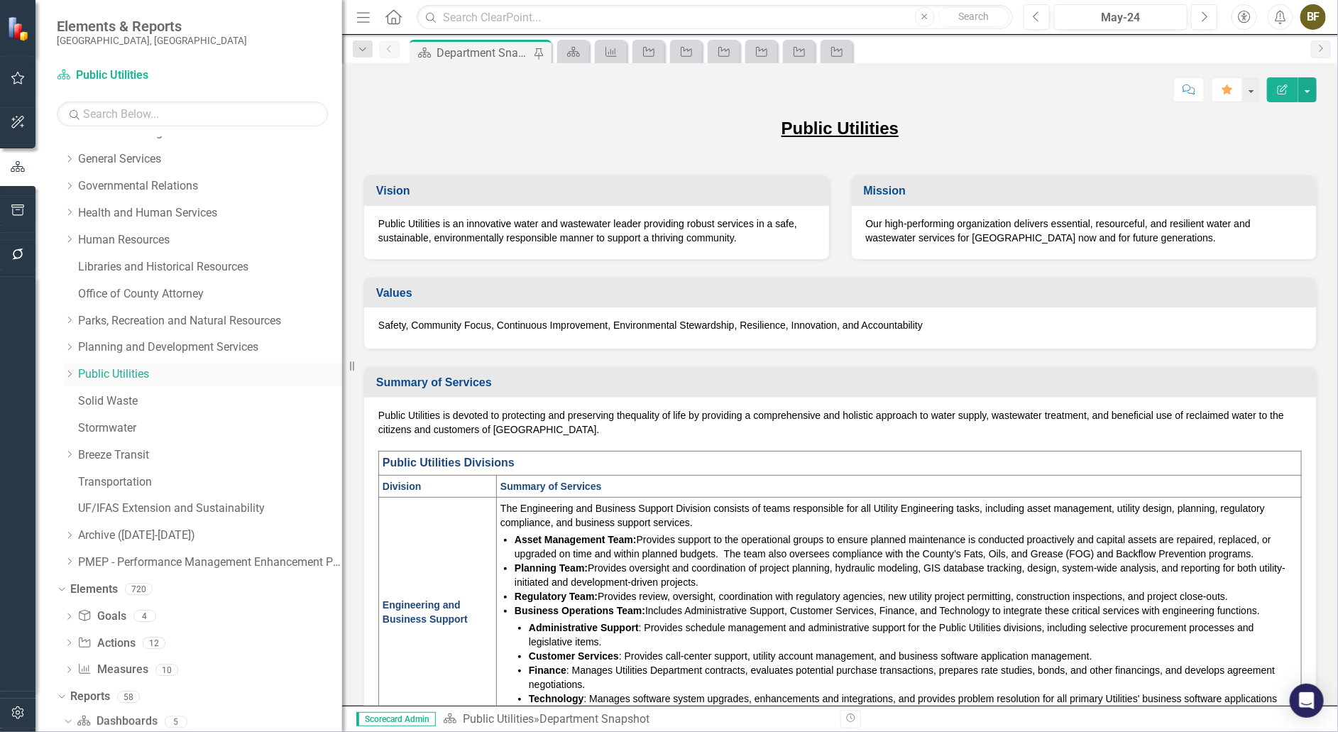
click at [129, 371] on link "Public Utilities" at bounding box center [210, 374] width 264 height 16
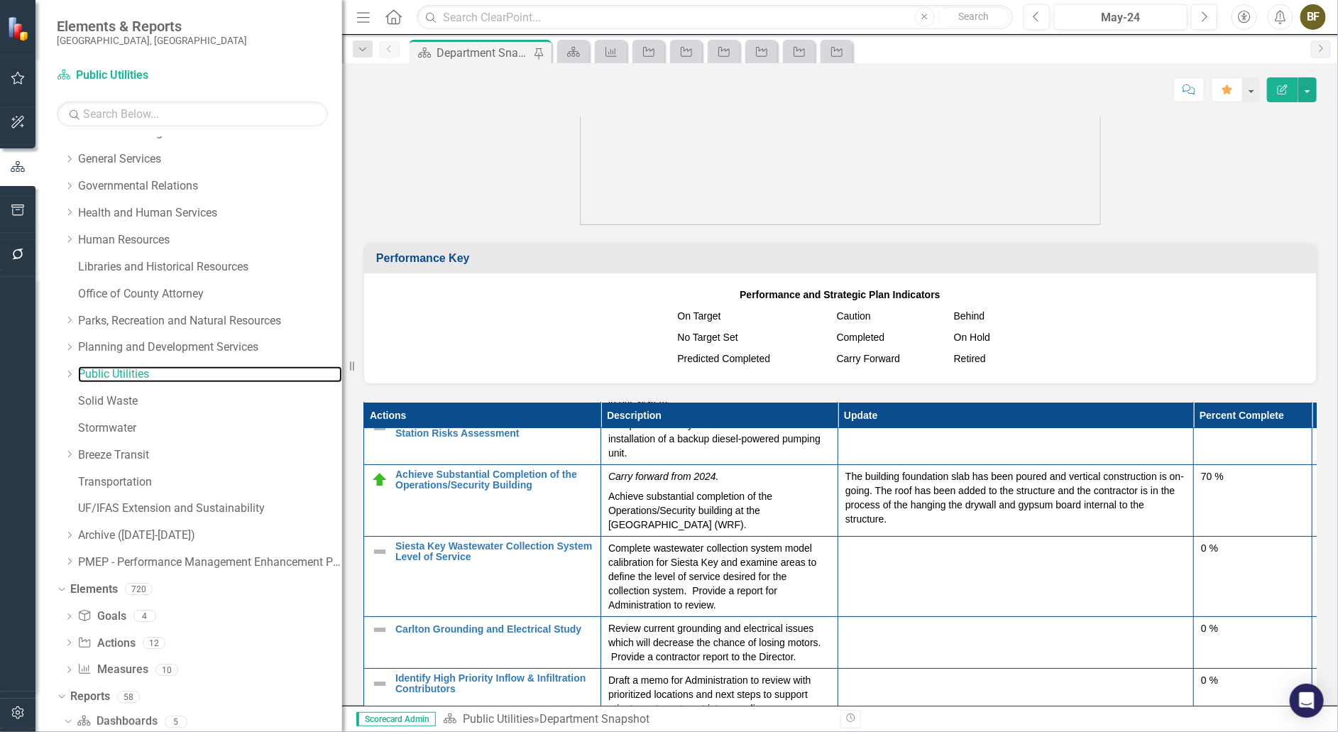
scroll to position [128, 0]
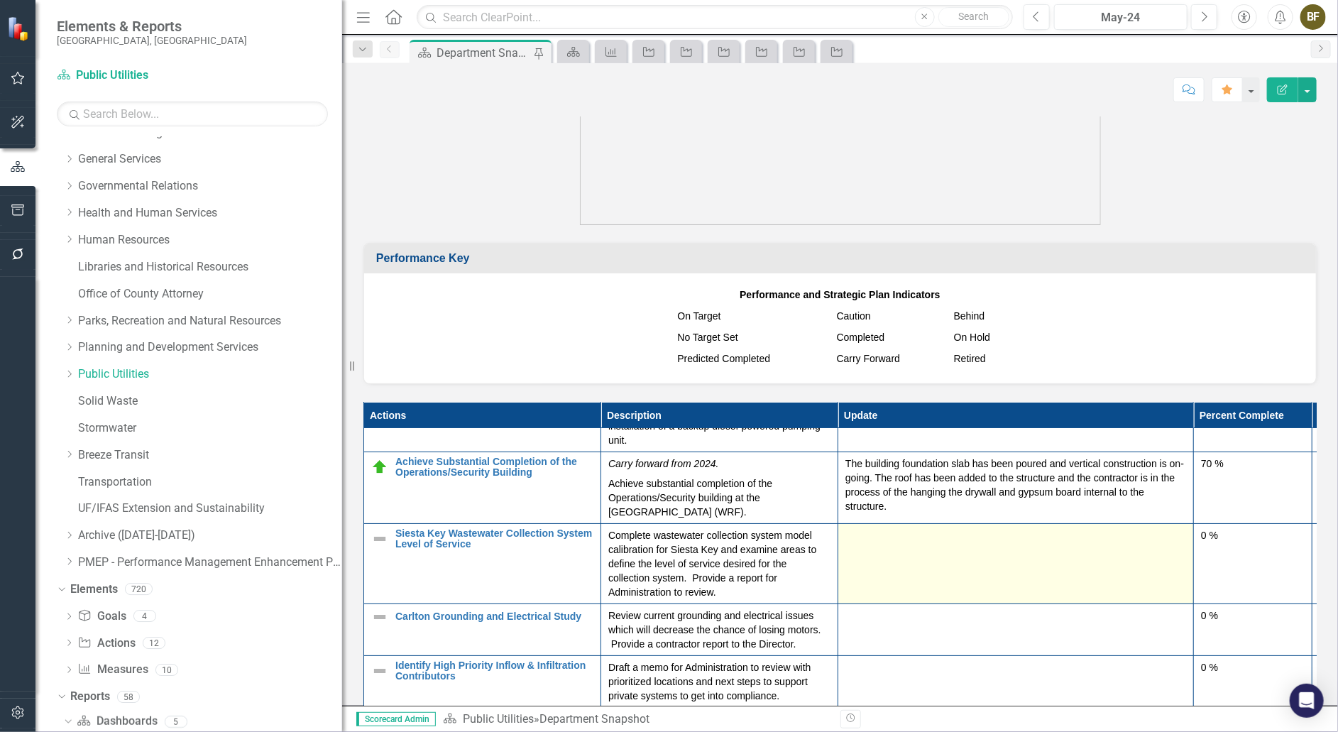
click at [904, 572] on td at bounding box center [1016, 563] width 356 height 80
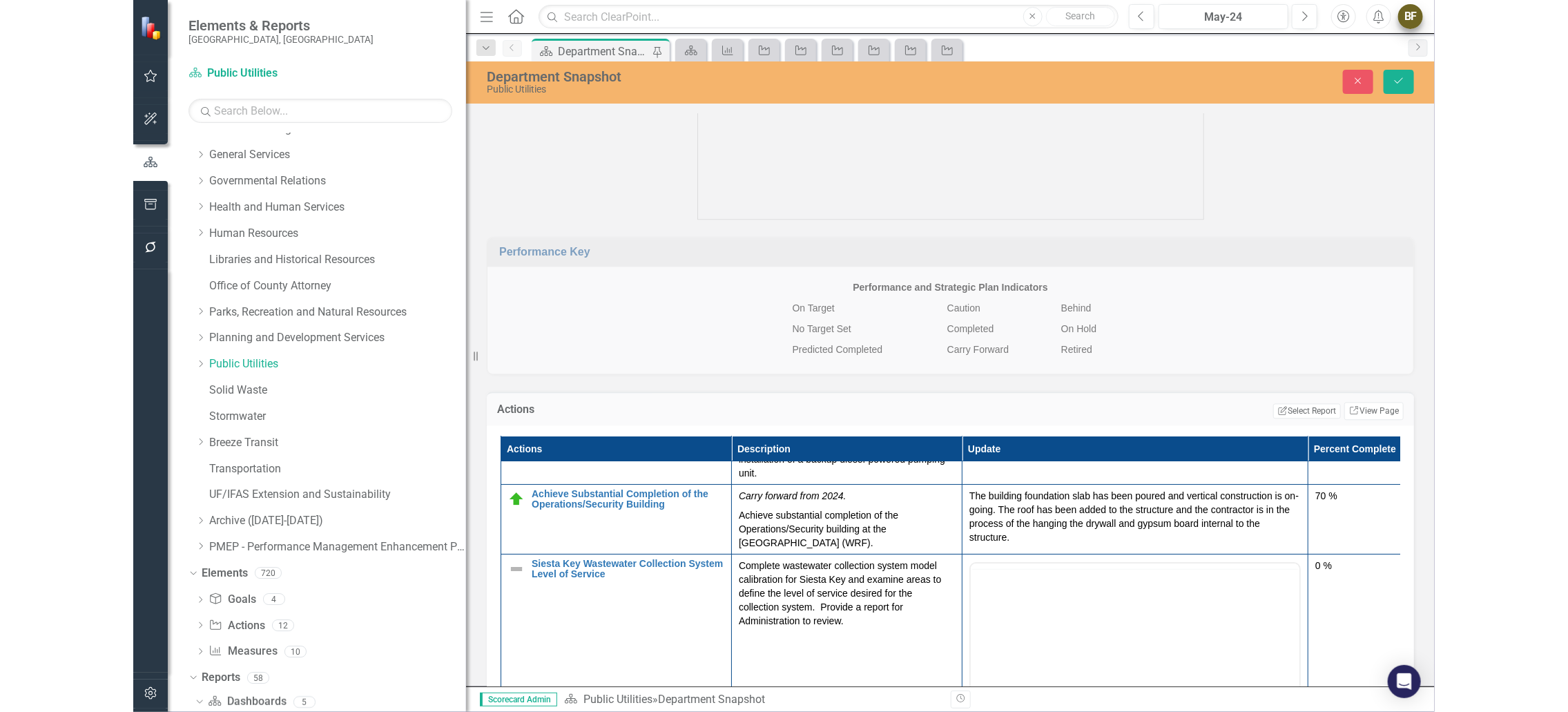
scroll to position [0, 0]
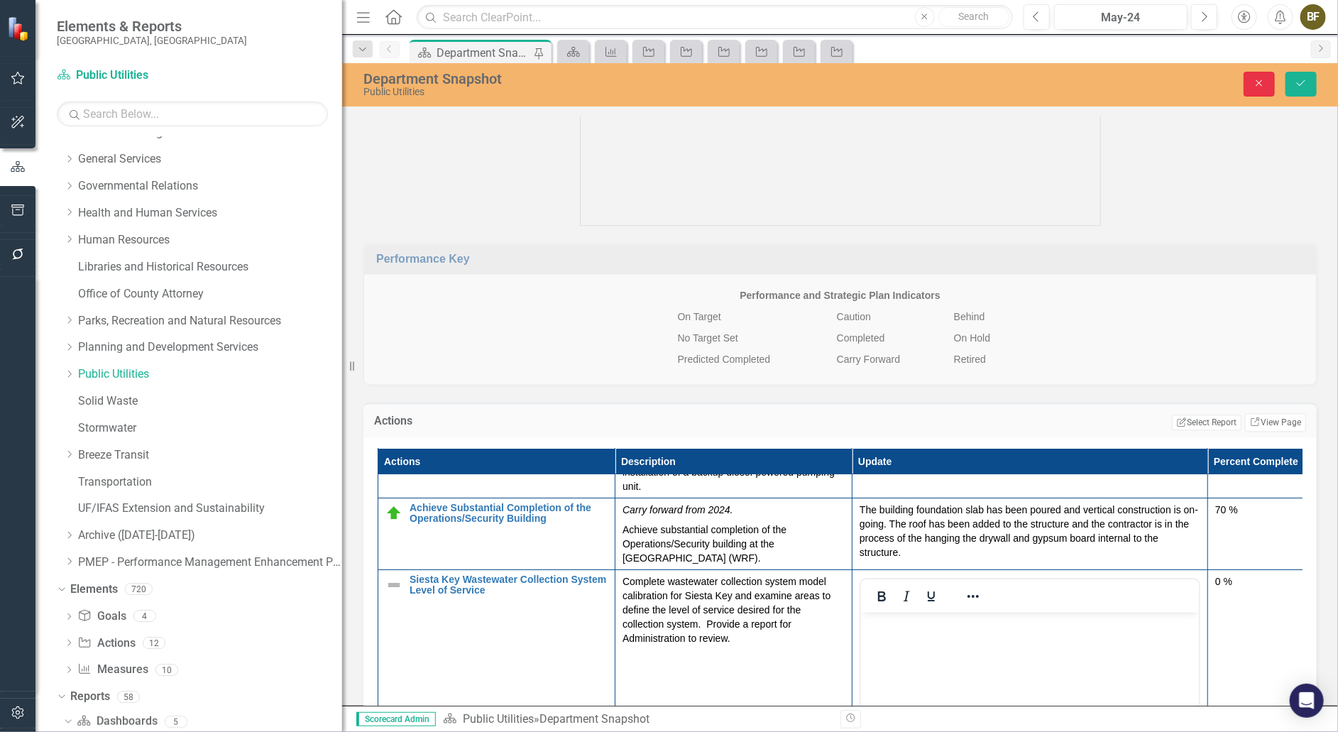
click at [1266, 87] on icon "Close" at bounding box center [1259, 83] width 13 height 10
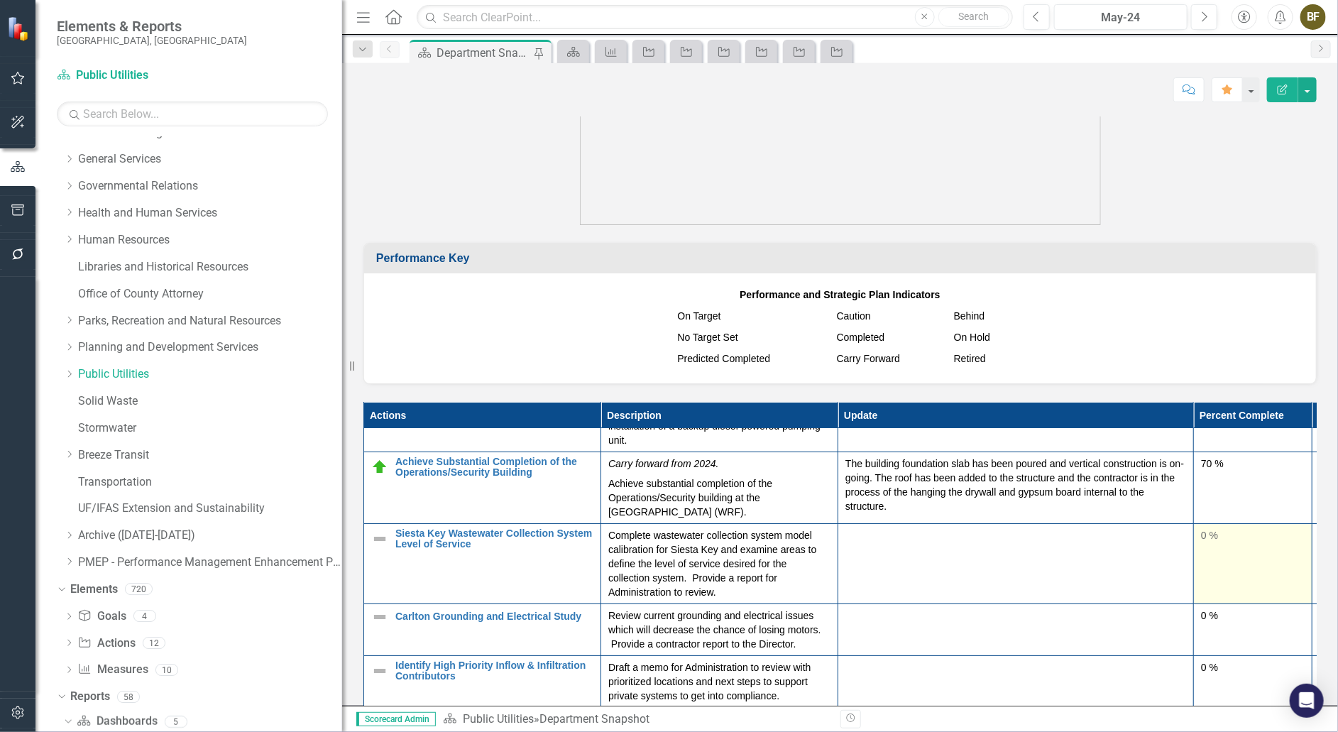
click at [1248, 578] on td "0 %" at bounding box center [1253, 563] width 119 height 80
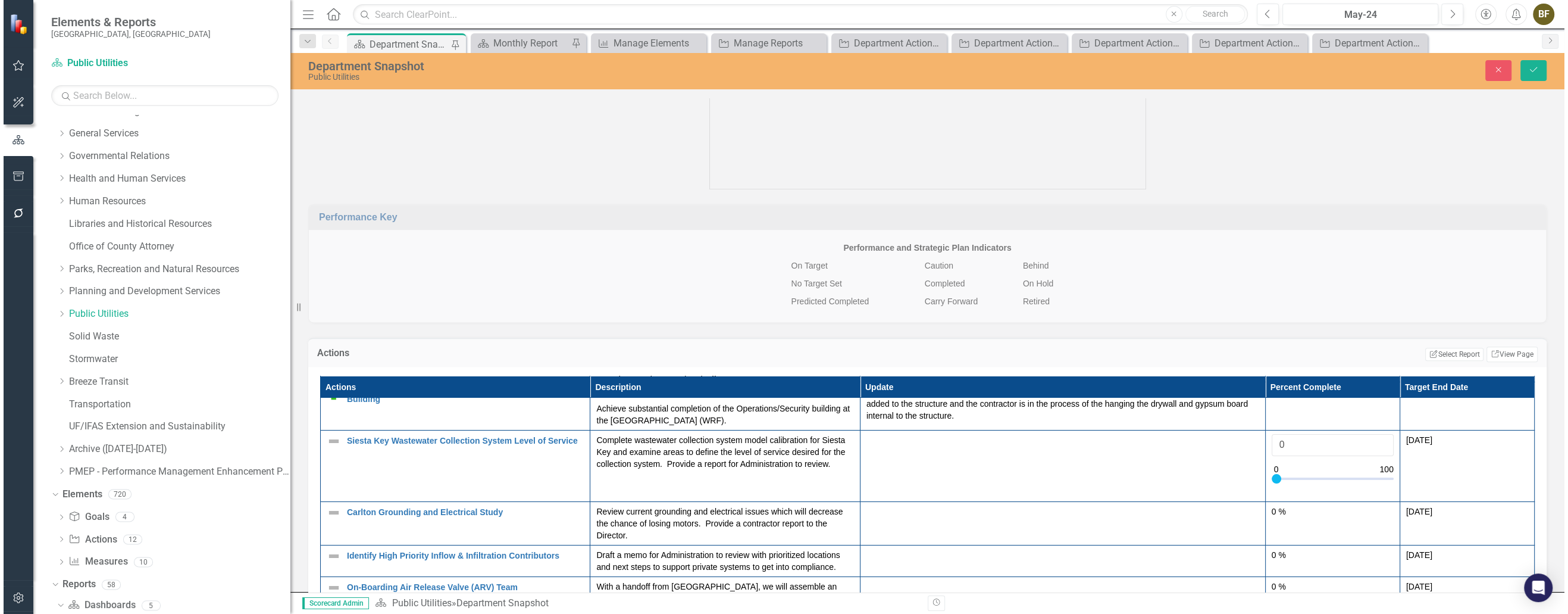
scroll to position [1201, 0]
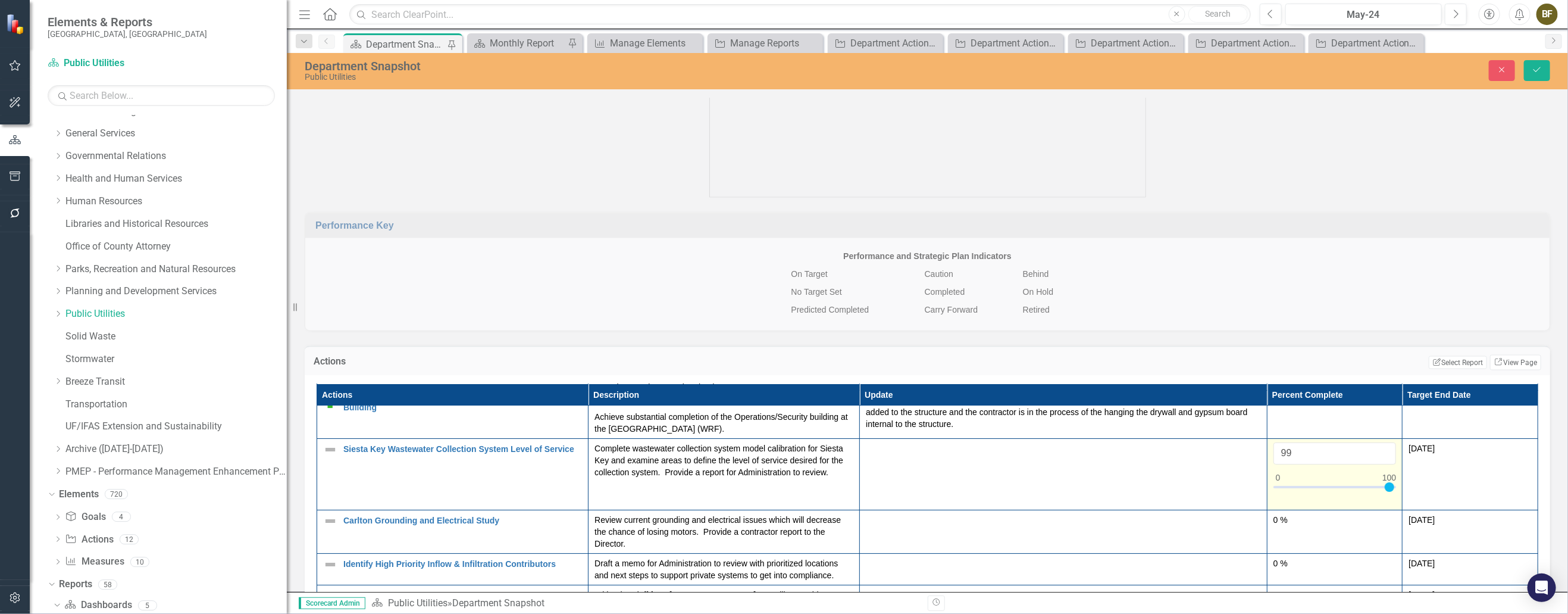
type input "100"
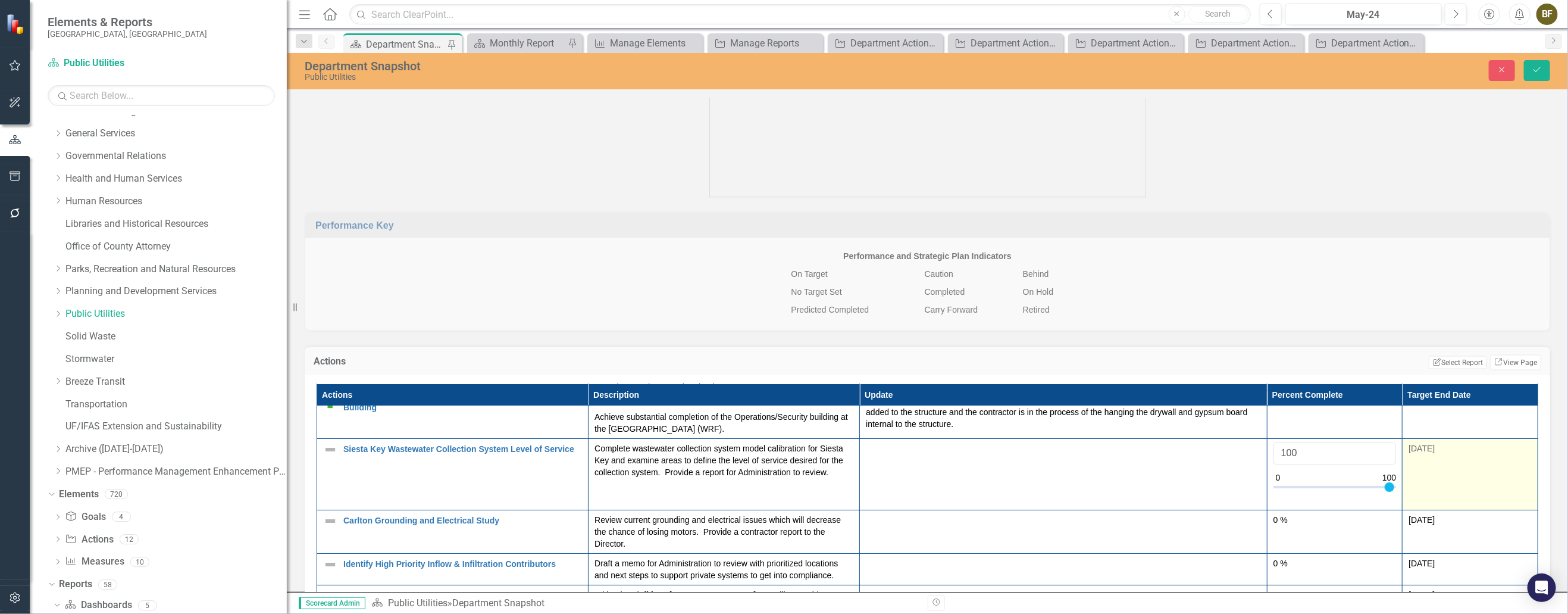
drag, startPoint x: 1267, startPoint y: 481, endPoint x: 1388, endPoint y: 486, distance: 121.1
click at [1121, 486] on tr "Siesta Key Wastewater Collection System Level of Service Edit Edit Action Link …" at bounding box center [927, 474] width 1222 height 71
click at [1121, 70] on icon "submit" at bounding box center [1537, 70] width 8 height 5
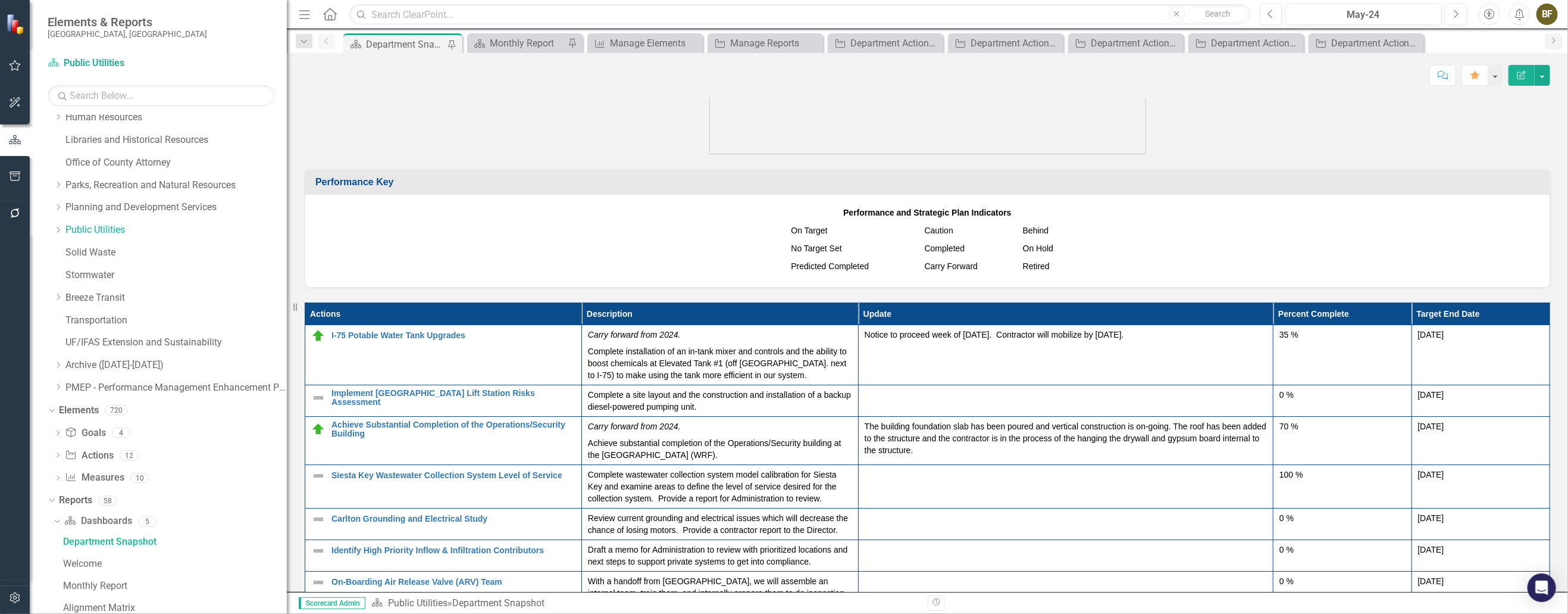
scroll to position [310, 0]
click at [96, 442] on link "Action Actions" at bounding box center [88, 446] width 48 height 13
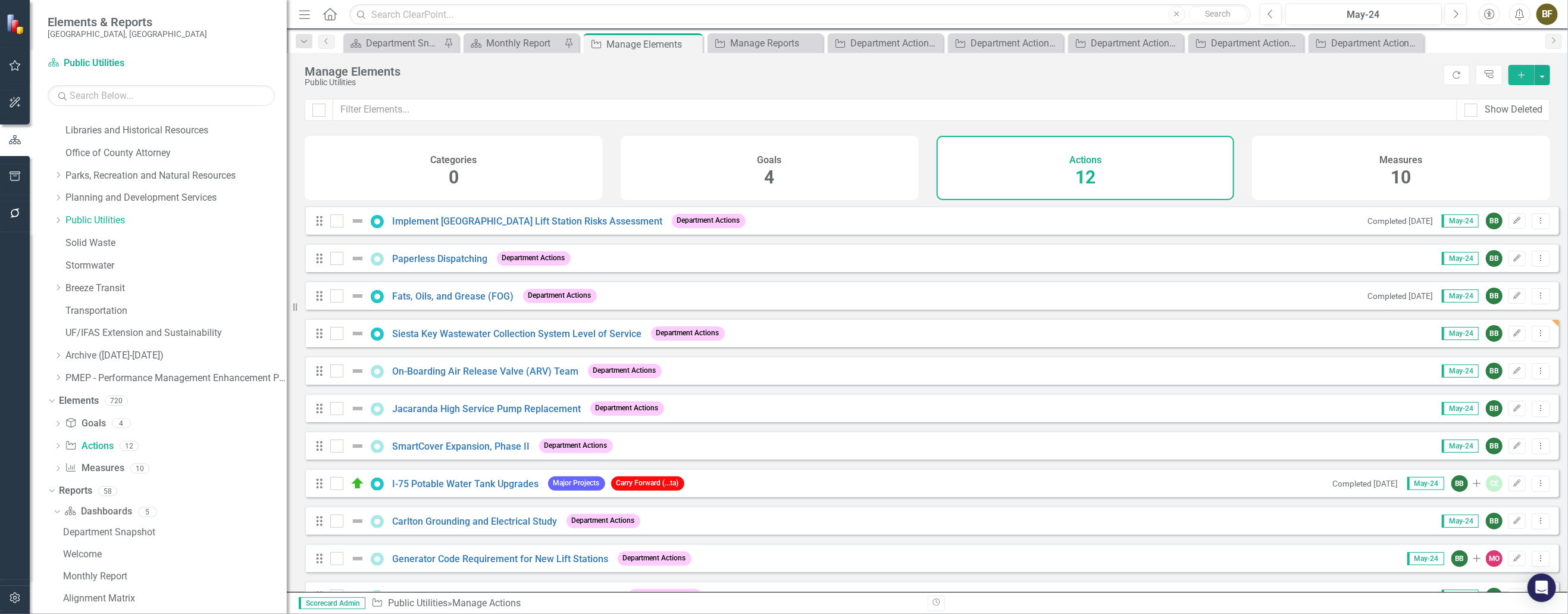
click at [1121, 329] on div "Drag Siesta Key Wastewater Collection System Level of Service Department Action…" at bounding box center [932, 333] width 1254 height 29
click at [1121, 337] on icon "Dropdown Menu" at bounding box center [1541, 333] width 10 height 8
click at [1121, 358] on link "Edit Edit Action" at bounding box center [1492, 362] width 97 height 22
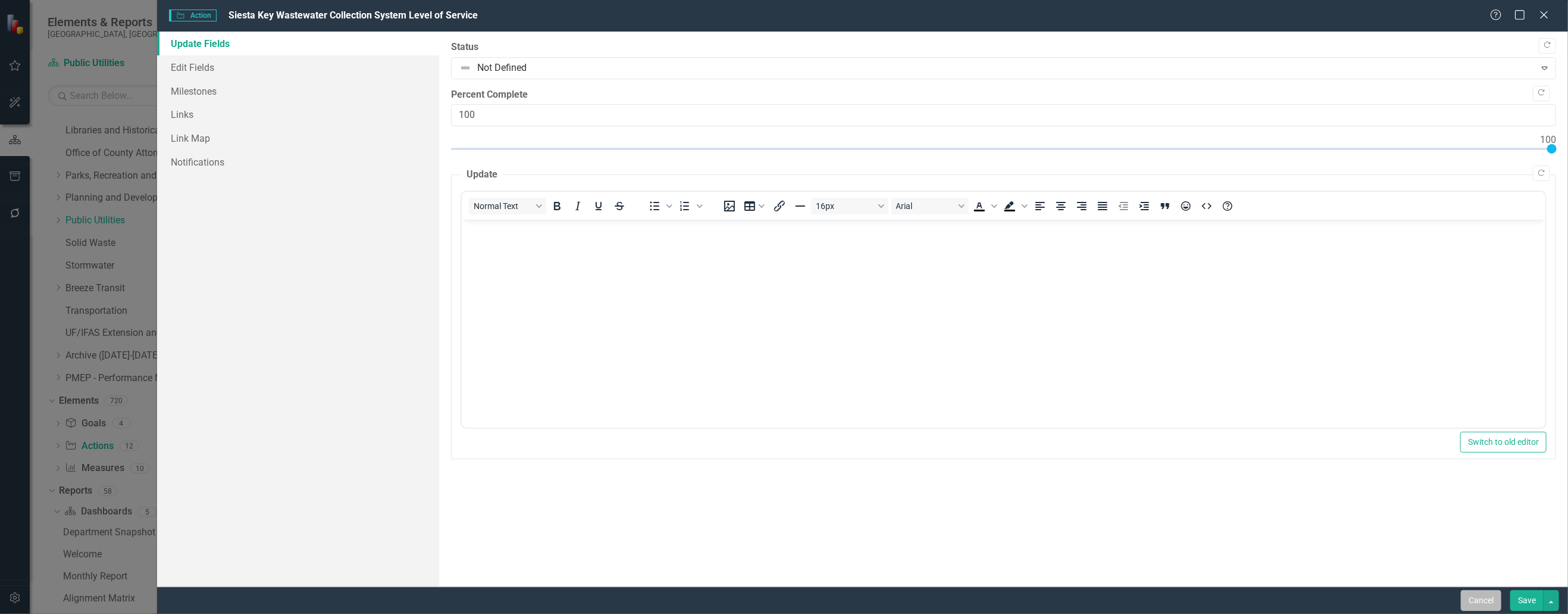
click at [1121, 600] on button "Cancel" at bounding box center [1482, 600] width 40 height 21
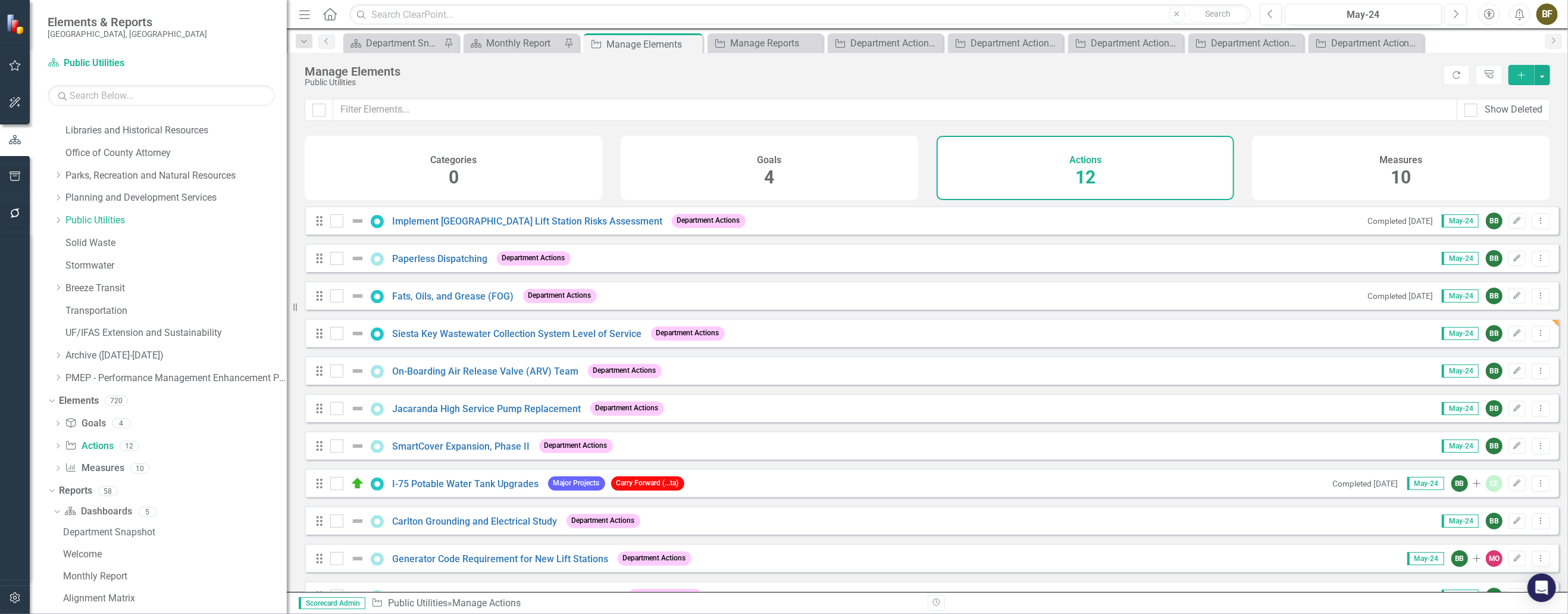
click at [641, 606] on div "Action Public Utilities » Manage Actions" at bounding box center [645, 603] width 548 height 13
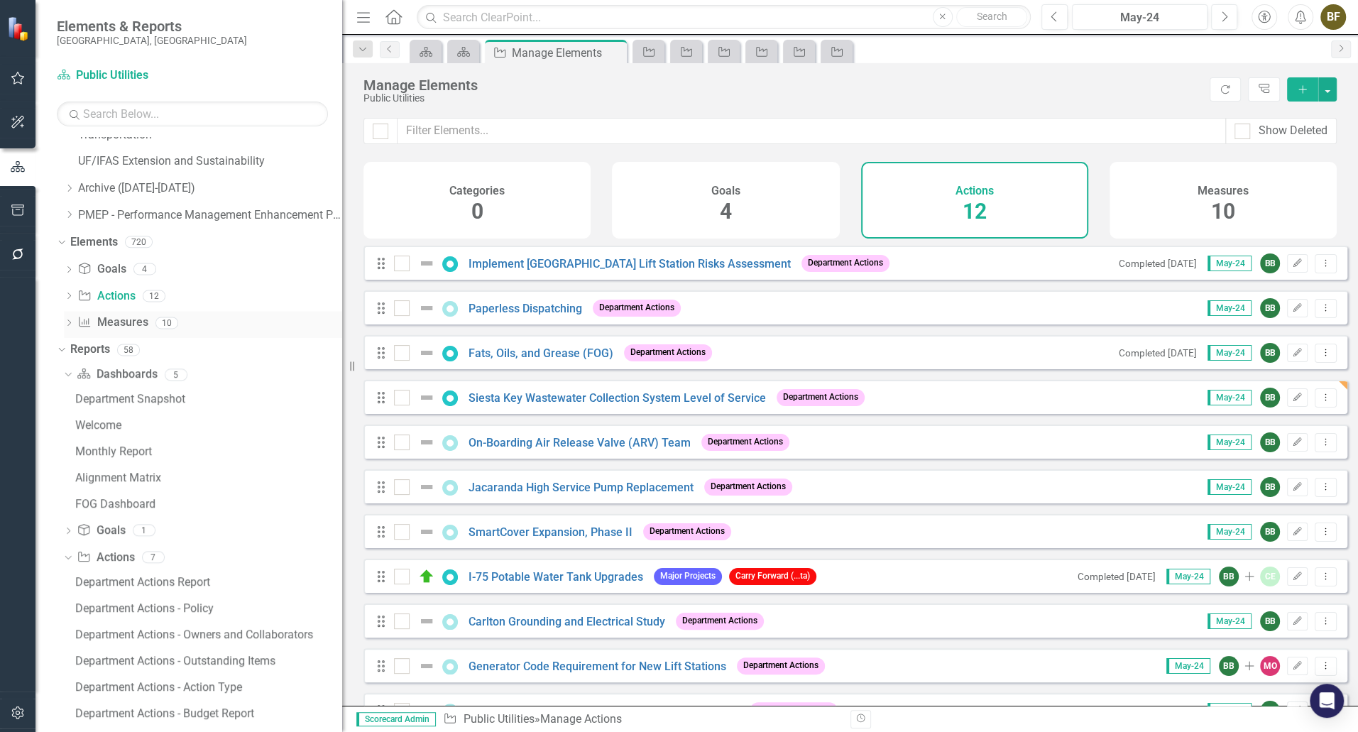
scroll to position [627, 0]
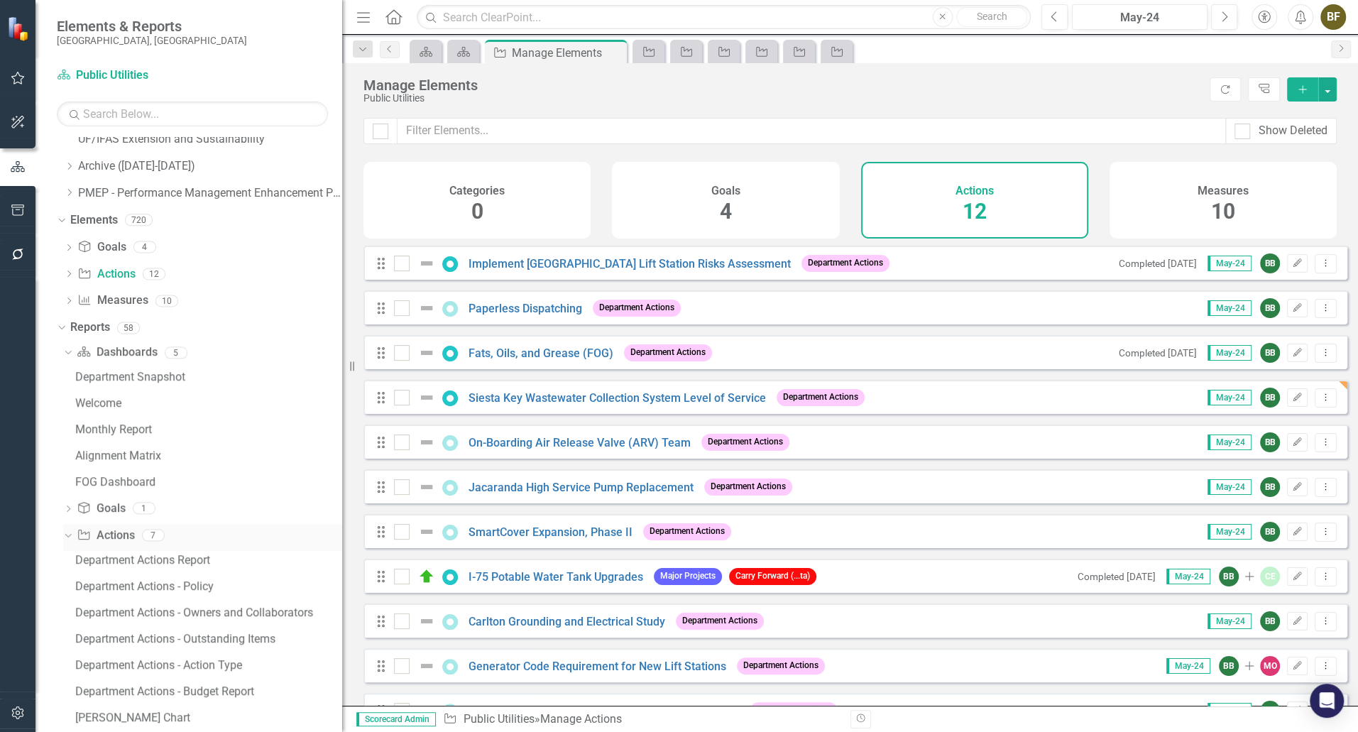
click at [119, 532] on link "Action Actions" at bounding box center [105, 535] width 57 height 16
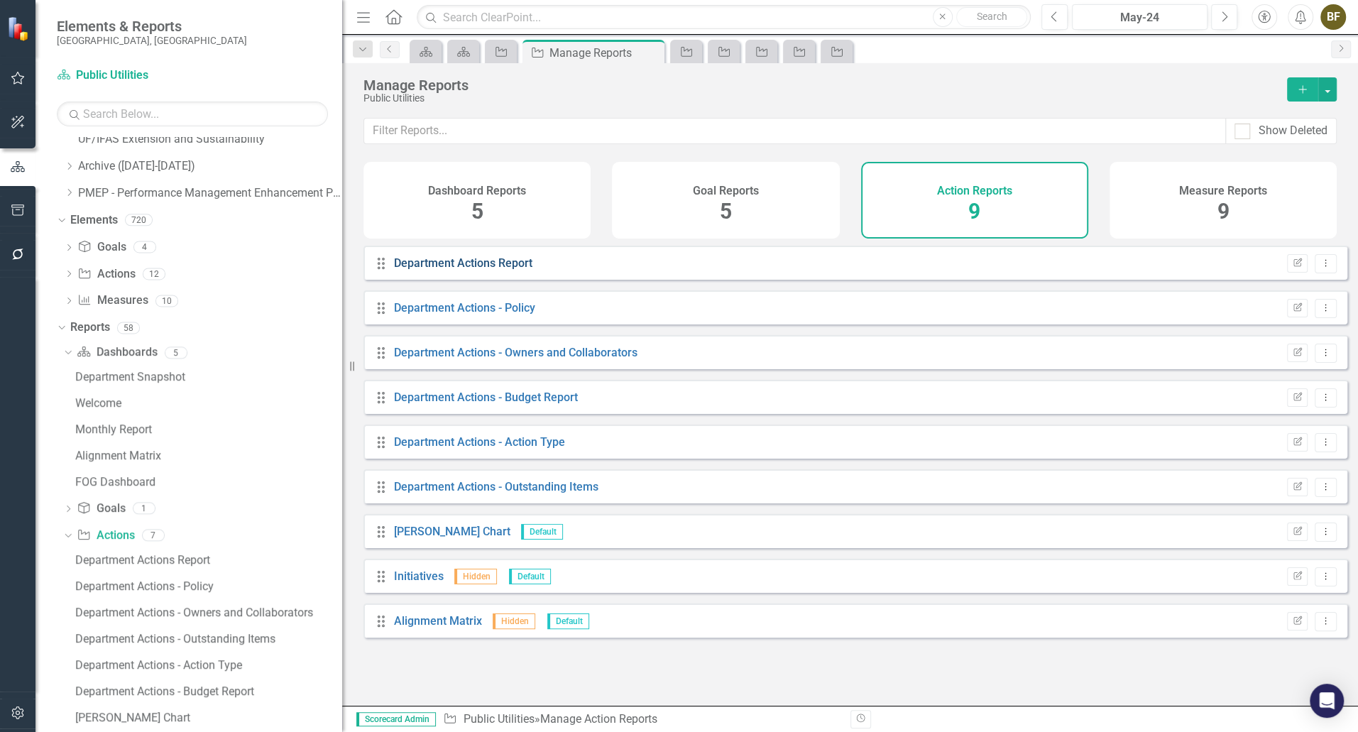
click at [479, 270] on link "Department Actions Report" at bounding box center [463, 262] width 138 height 13
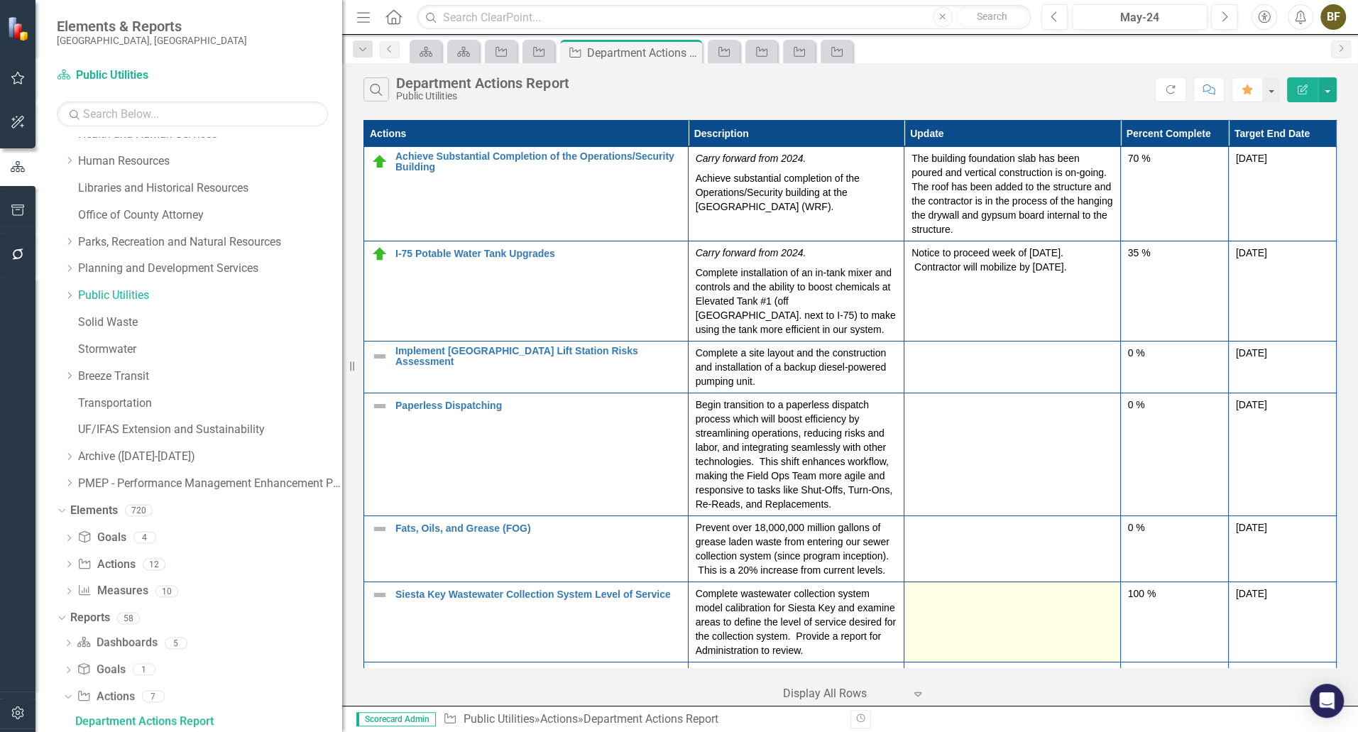
click at [933, 591] on div at bounding box center [1011, 594] width 201 height 17
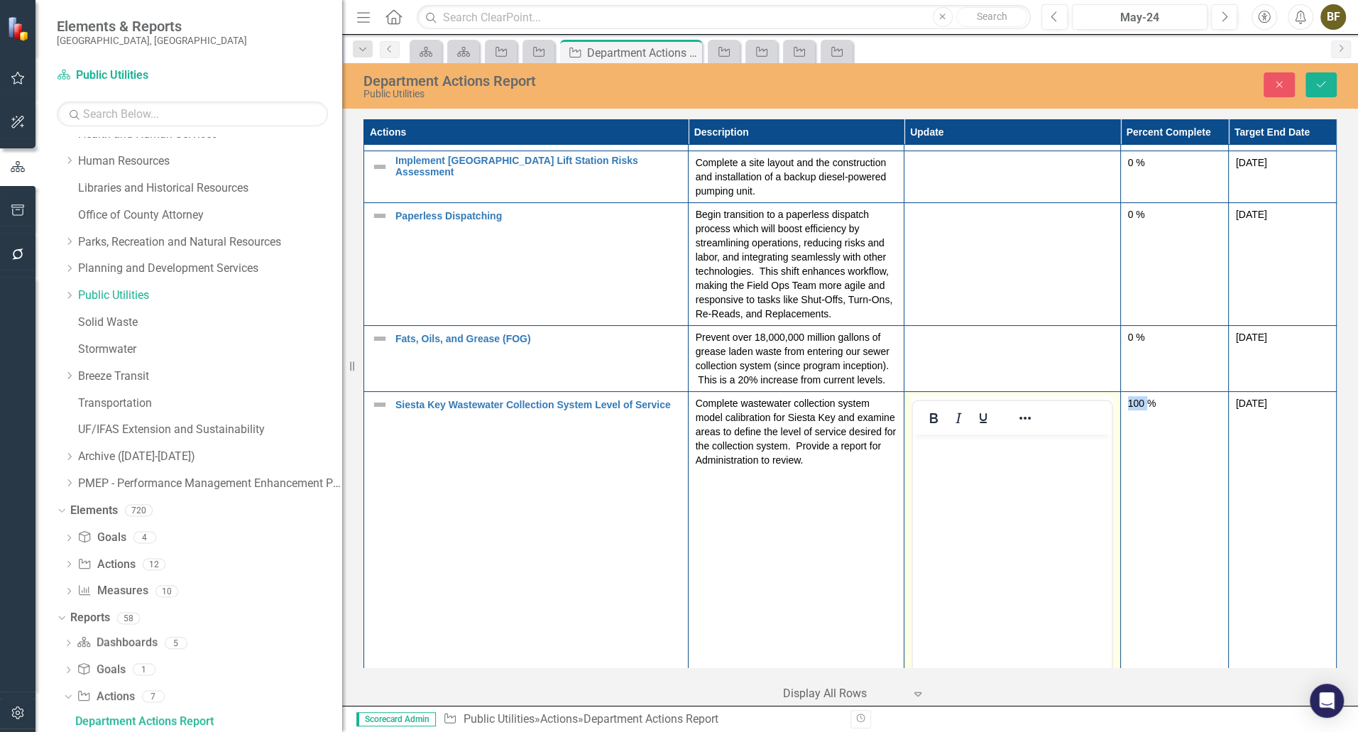
scroll to position [193, 0]
click at [990, 454] on body "Rich Text Area. Press ALT-0 for help." at bounding box center [1012, 537] width 198 height 213
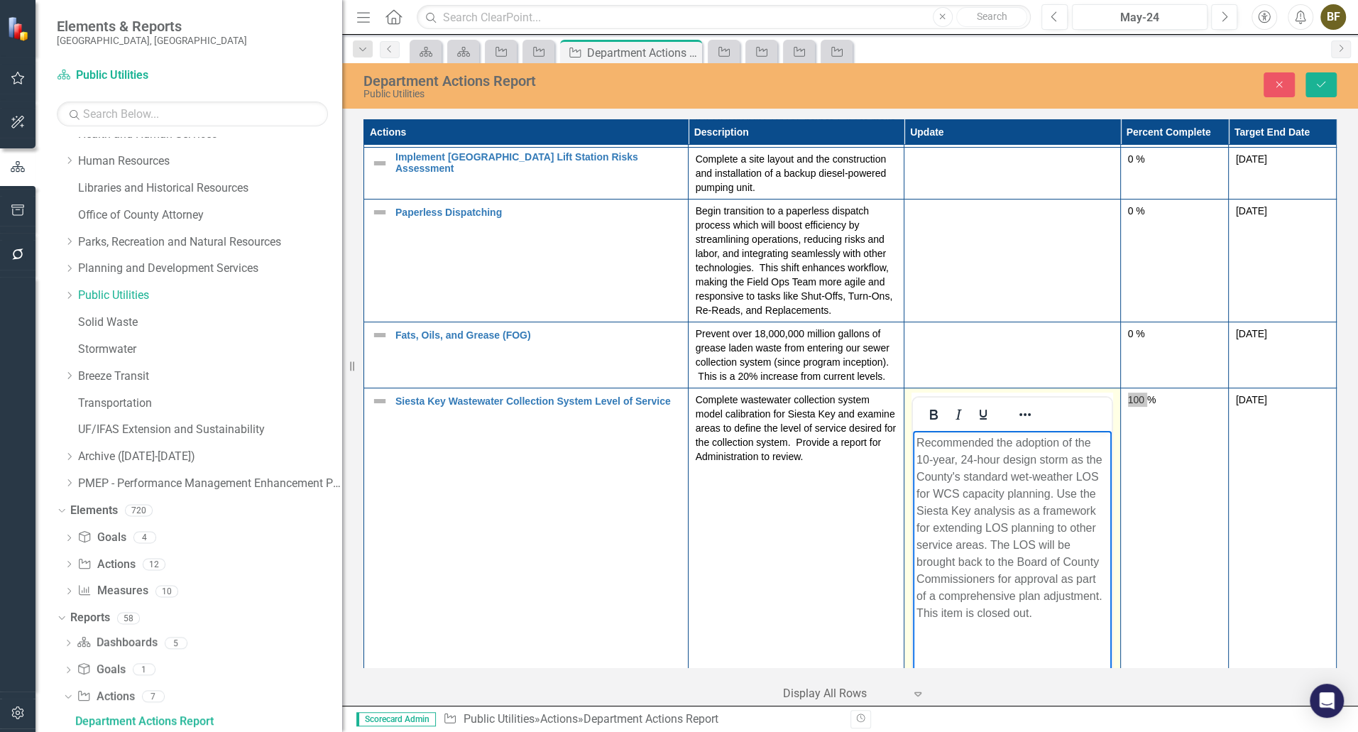
click at [943, 610] on p "Recommended the adoption of the 10-year, 24-hour design storm as the County's s…" at bounding box center [1011, 527] width 191 height 187
click at [944, 613] on p "Recommended the adoption of the 10-year, 24-hour design storm as the County's s…" at bounding box center [1011, 536] width 191 height 204
click at [946, 637] on p "Recommended the adoption of the 10-year, 24-hour design storm as the County's s…" at bounding box center [1011, 536] width 191 height 204
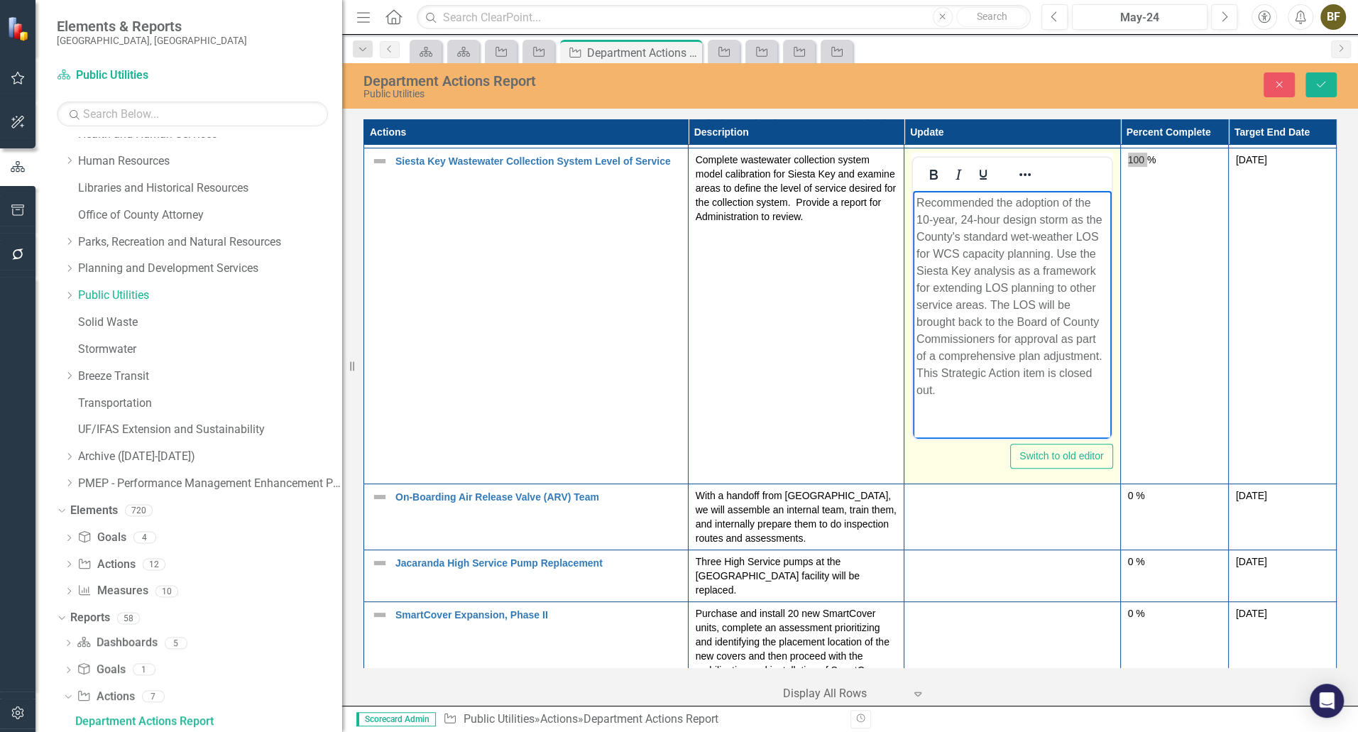
scroll to position [451, 0]
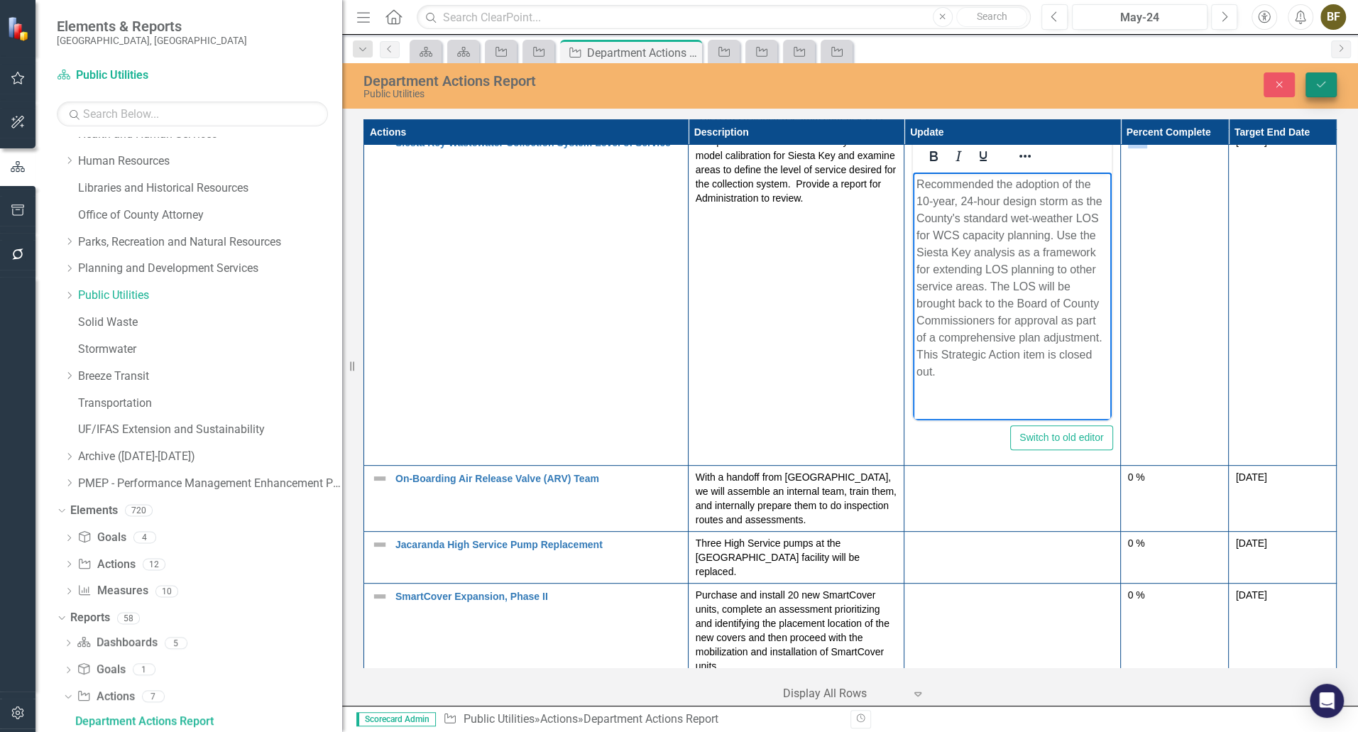
click at [1319, 85] on icon "Save" at bounding box center [1321, 85] width 13 height 10
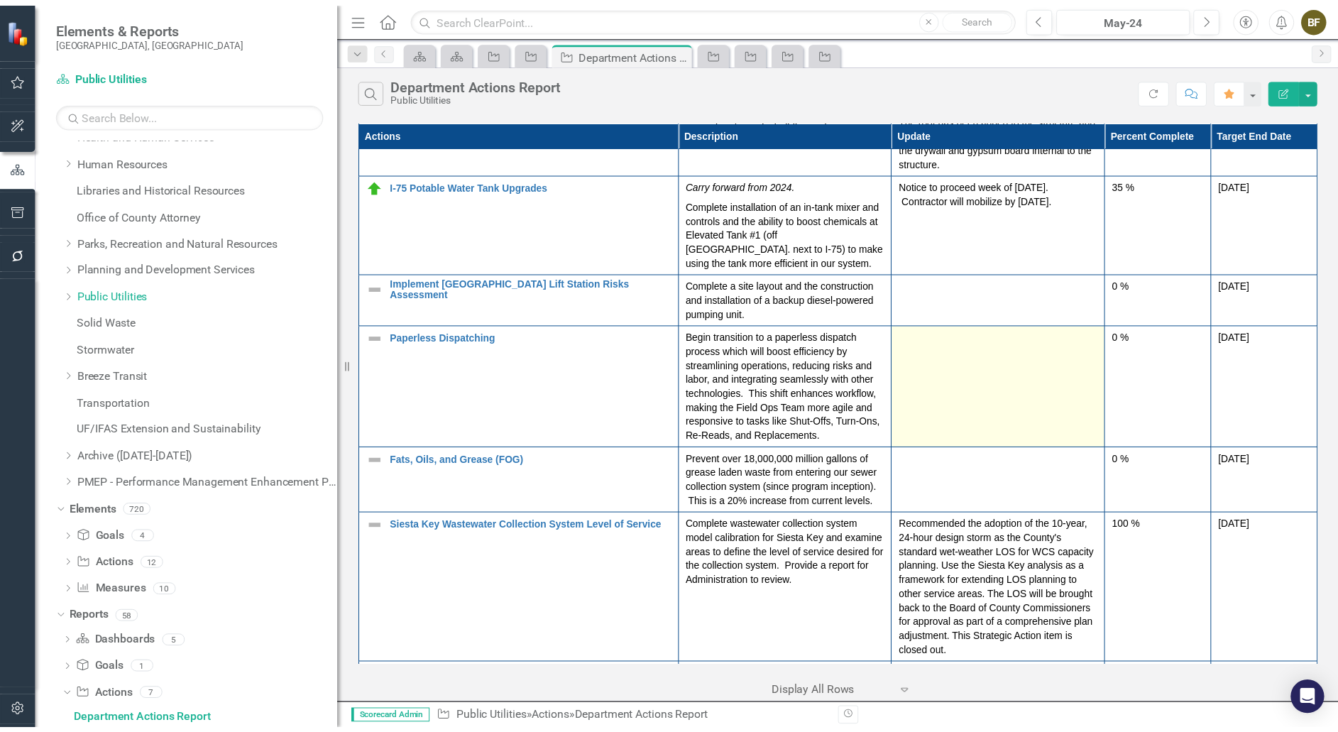
scroll to position [0, 0]
